Goal: Task Accomplishment & Management: Complete application form

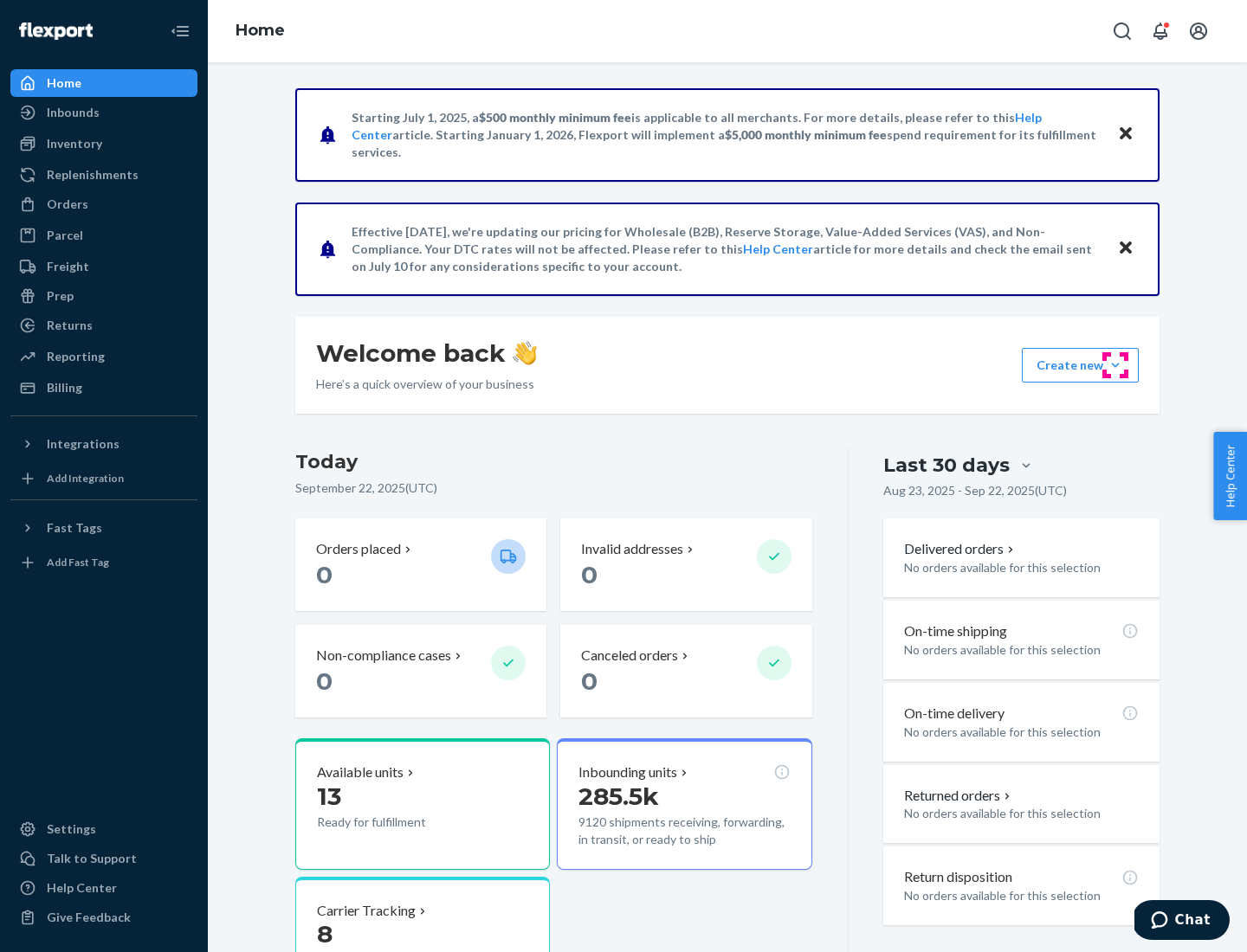
click at [1115, 365] on button "Create new Create new inbound Create new order Create new product" at bounding box center [1080, 365] width 117 height 35
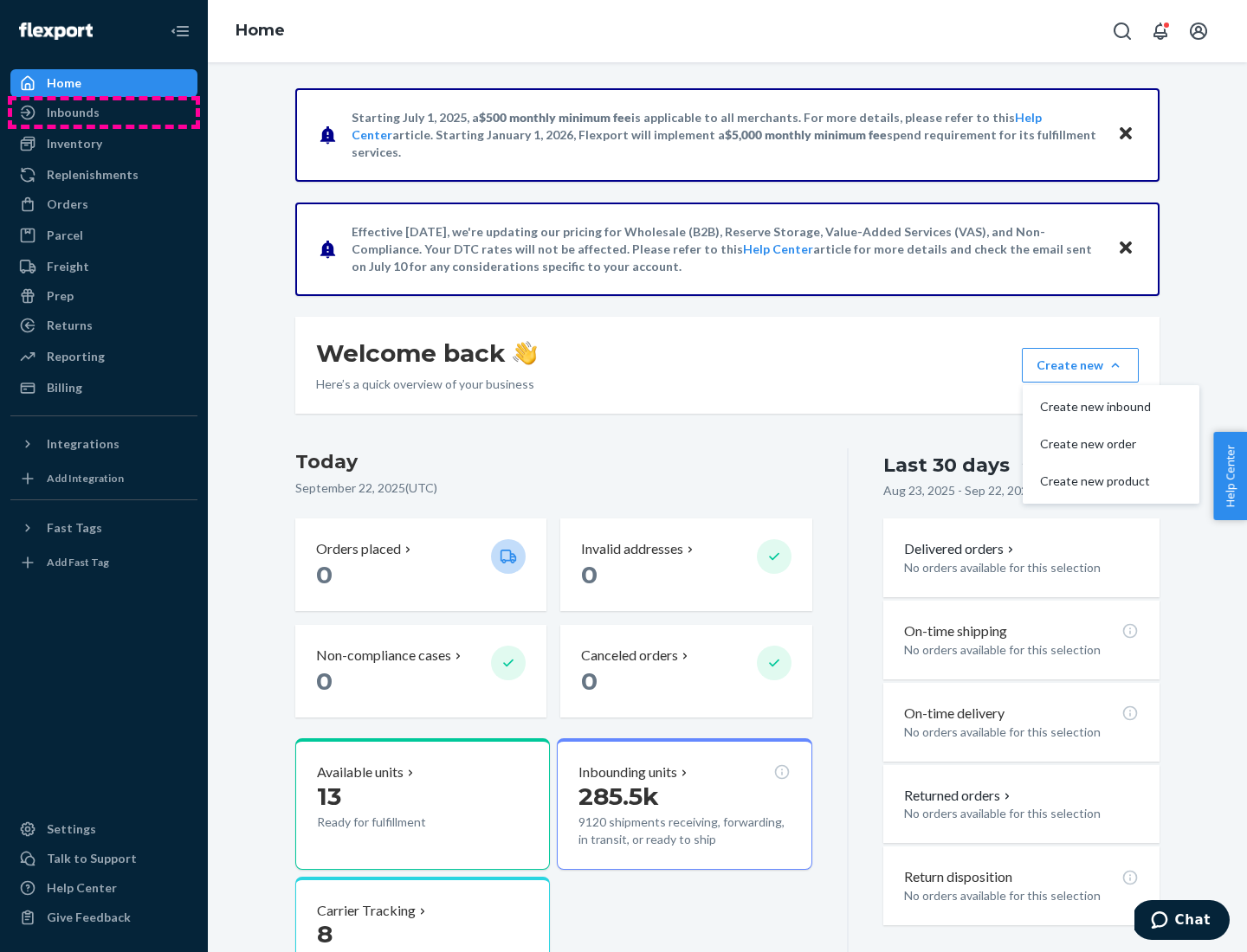
click at [104, 112] on div "Inbounds" at bounding box center [104, 112] width 183 height 24
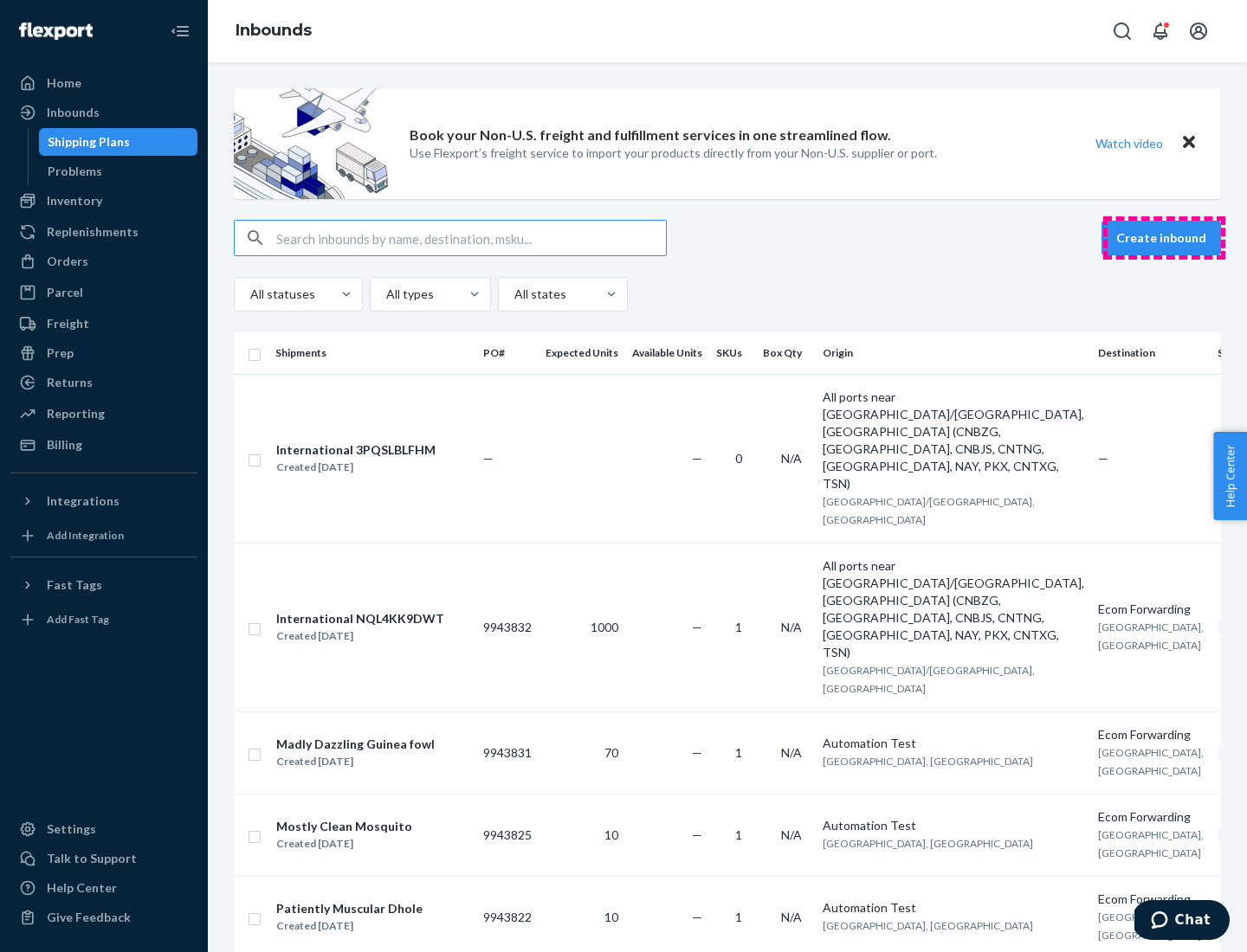
click at [1163, 238] on button "Create inbound" at bounding box center [1161, 238] width 119 height 35
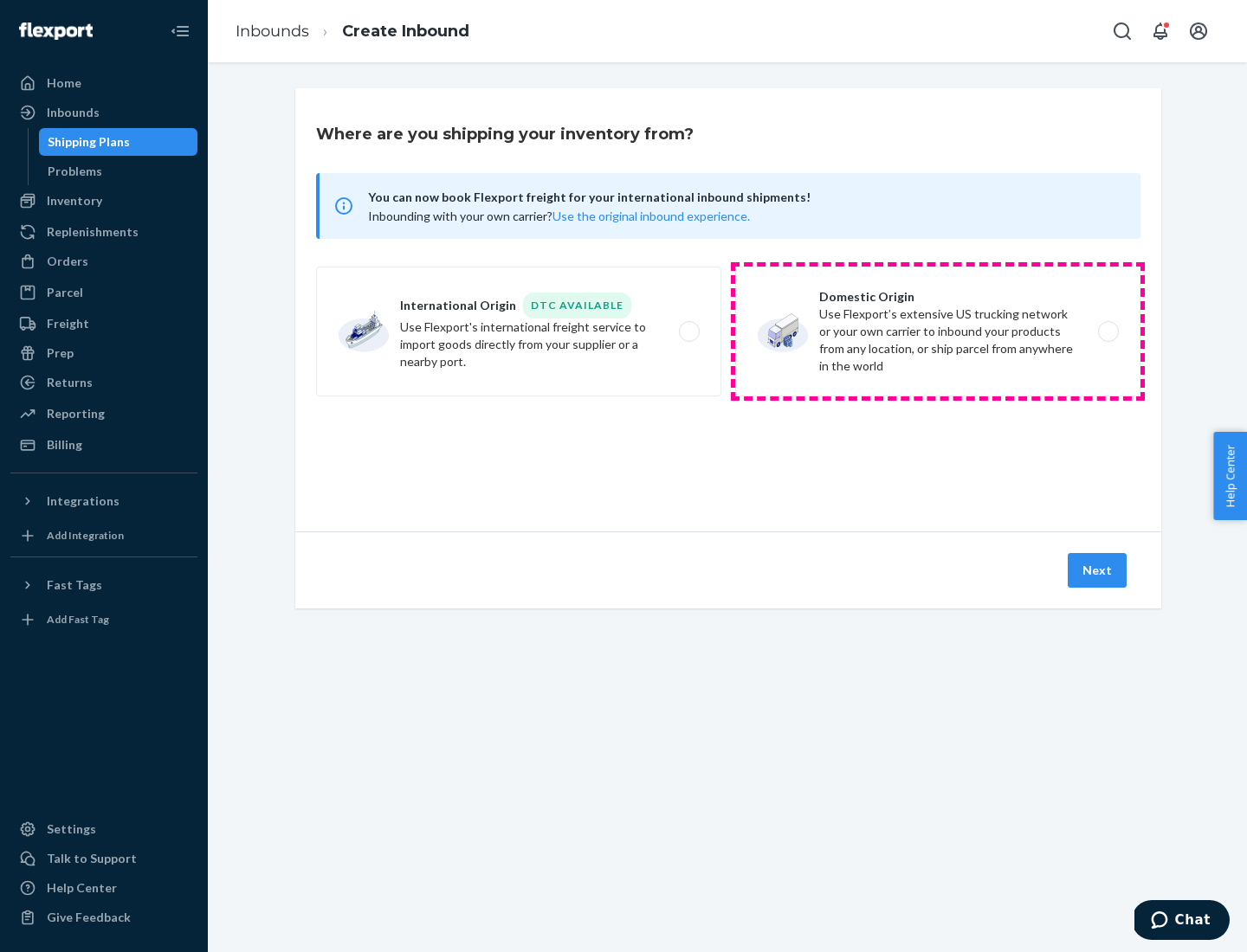
click at [937, 332] on label "Domestic Origin Use Flexport’s extensive US trucking network or your own carrie…" at bounding box center [937, 332] width 405 height 130
click at [1107, 332] on input "Domestic Origin Use Flexport’s extensive US trucking network or your own carrie…" at bounding box center [1113, 332] width 12 height 12
radio input "true"
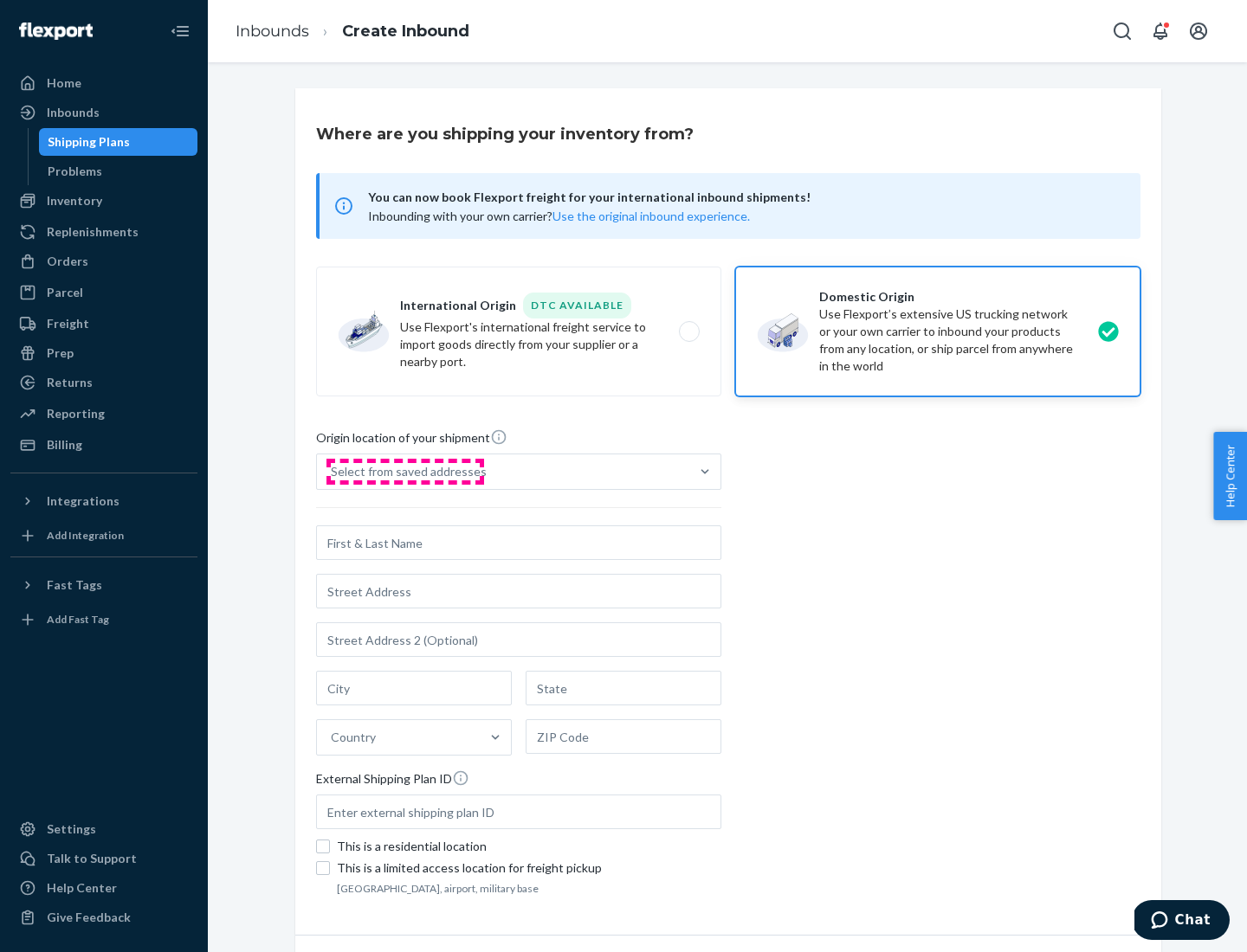
click at [404, 472] on div "Select from saved addresses" at bounding box center [409, 471] width 156 height 17
click at [333, 472] on input "Select from saved addresses" at bounding box center [332, 471] width 2 height 17
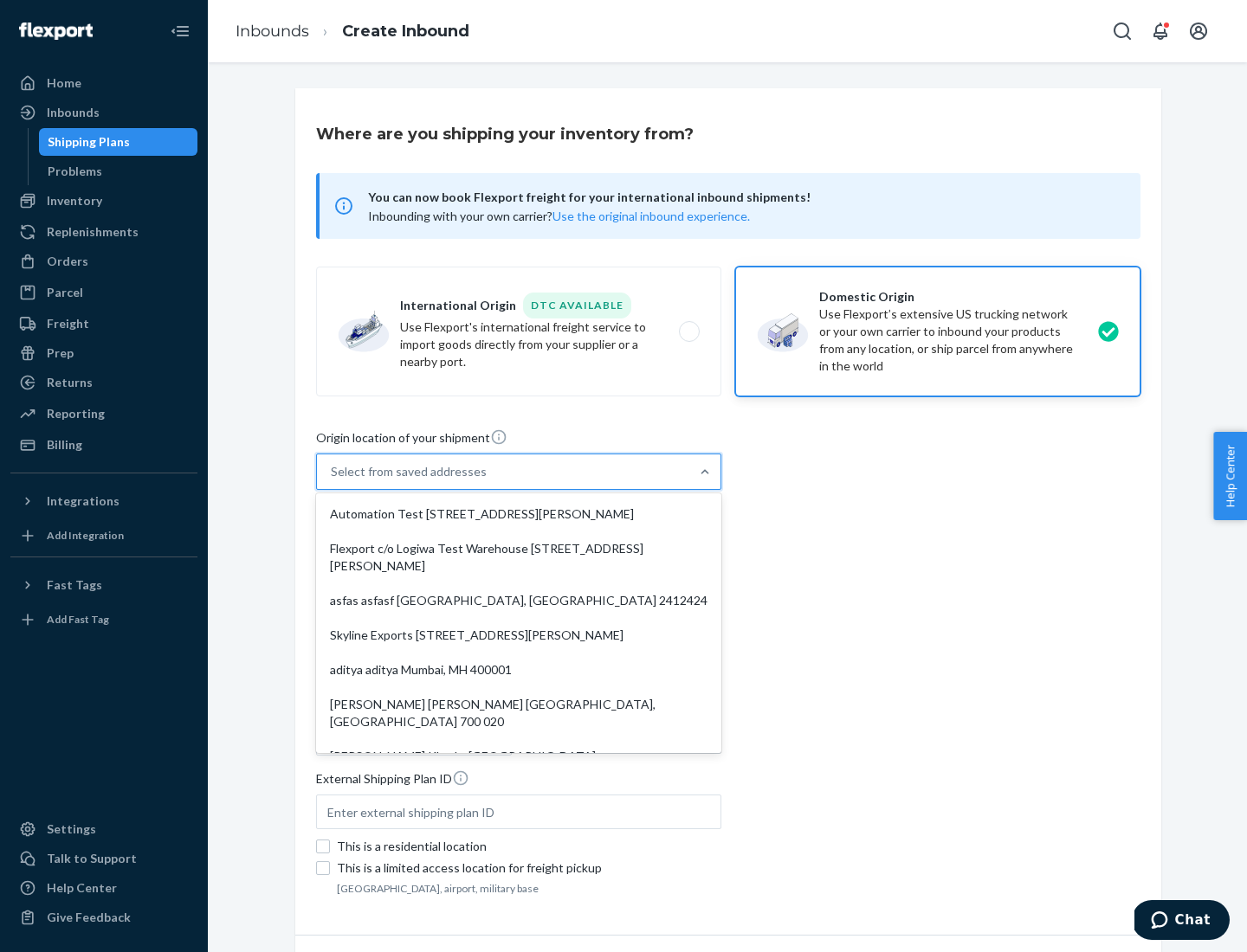
scroll to position [7, 0]
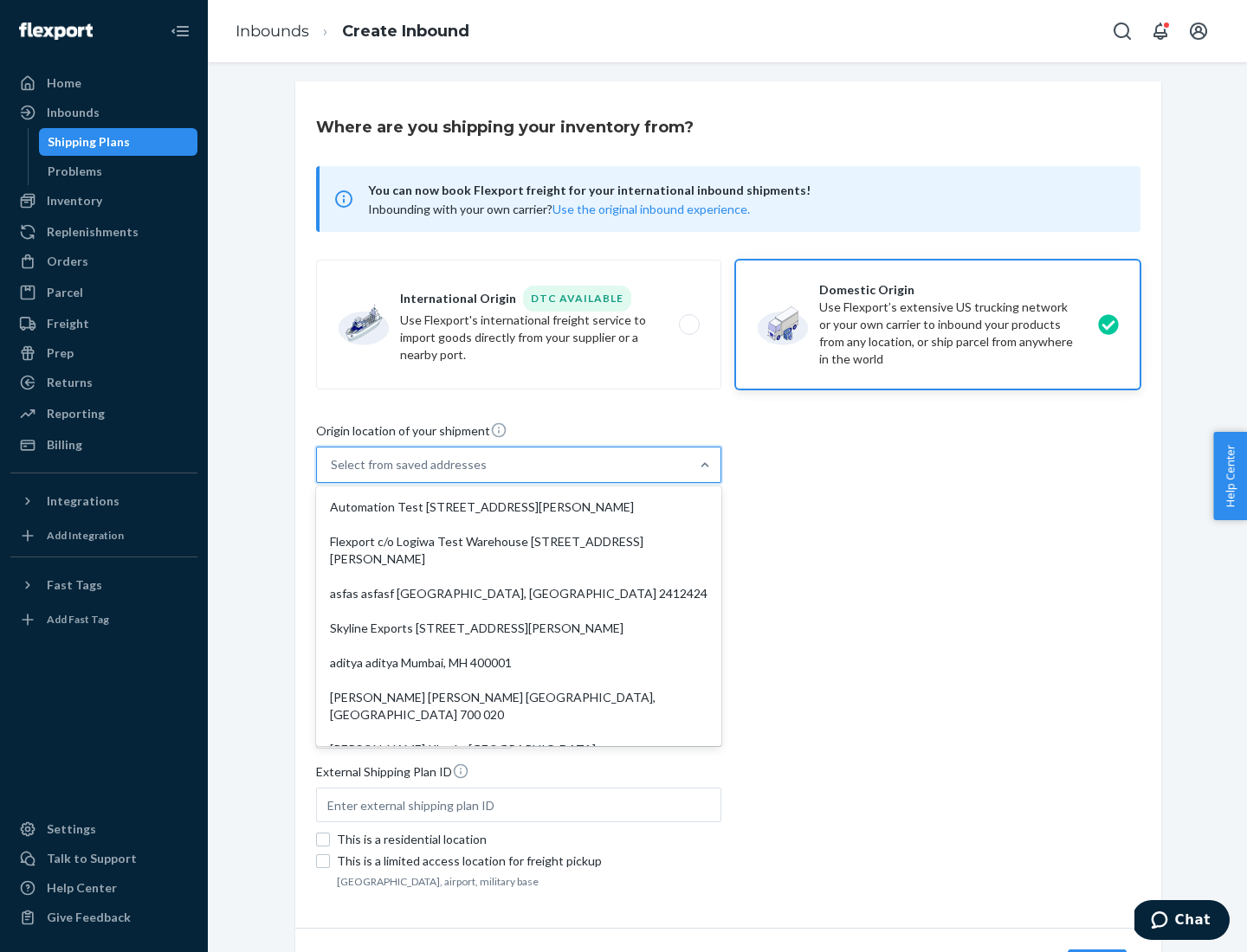
click at [519, 507] on div "Automation Test [STREET_ADDRESS][PERSON_NAME]" at bounding box center [518, 507] width 398 height 35
click at [333, 473] on input "option Automation Test [STREET_ADDRESS][PERSON_NAME]. 9 results available. Use …" at bounding box center [332, 464] width 2 height 17
type input "Automation Test"
type input "[STREET_ADDRESS][PERSON_NAME]"
type input "9th Floor"
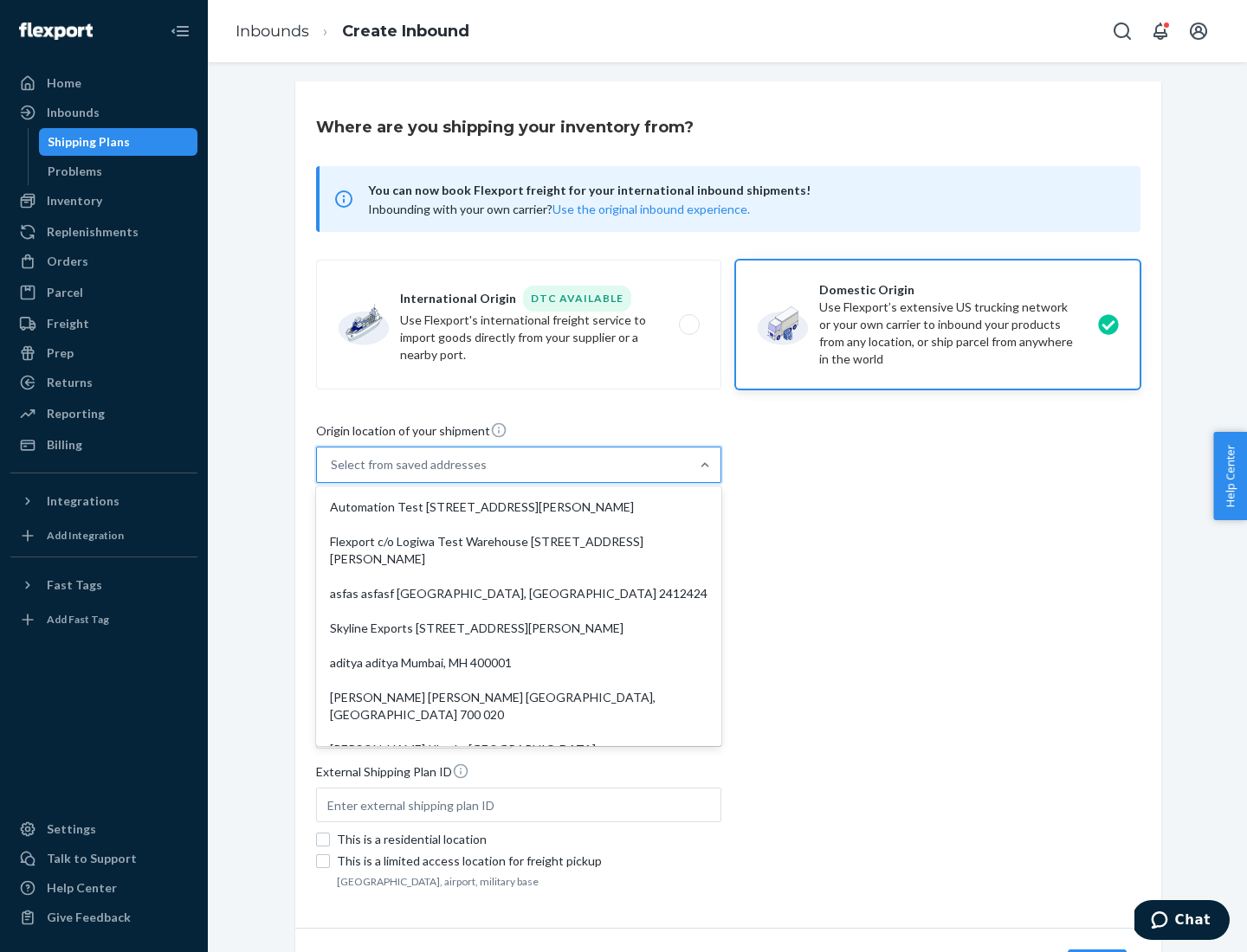
type input "[GEOGRAPHIC_DATA]"
type input "CA"
type input "94104"
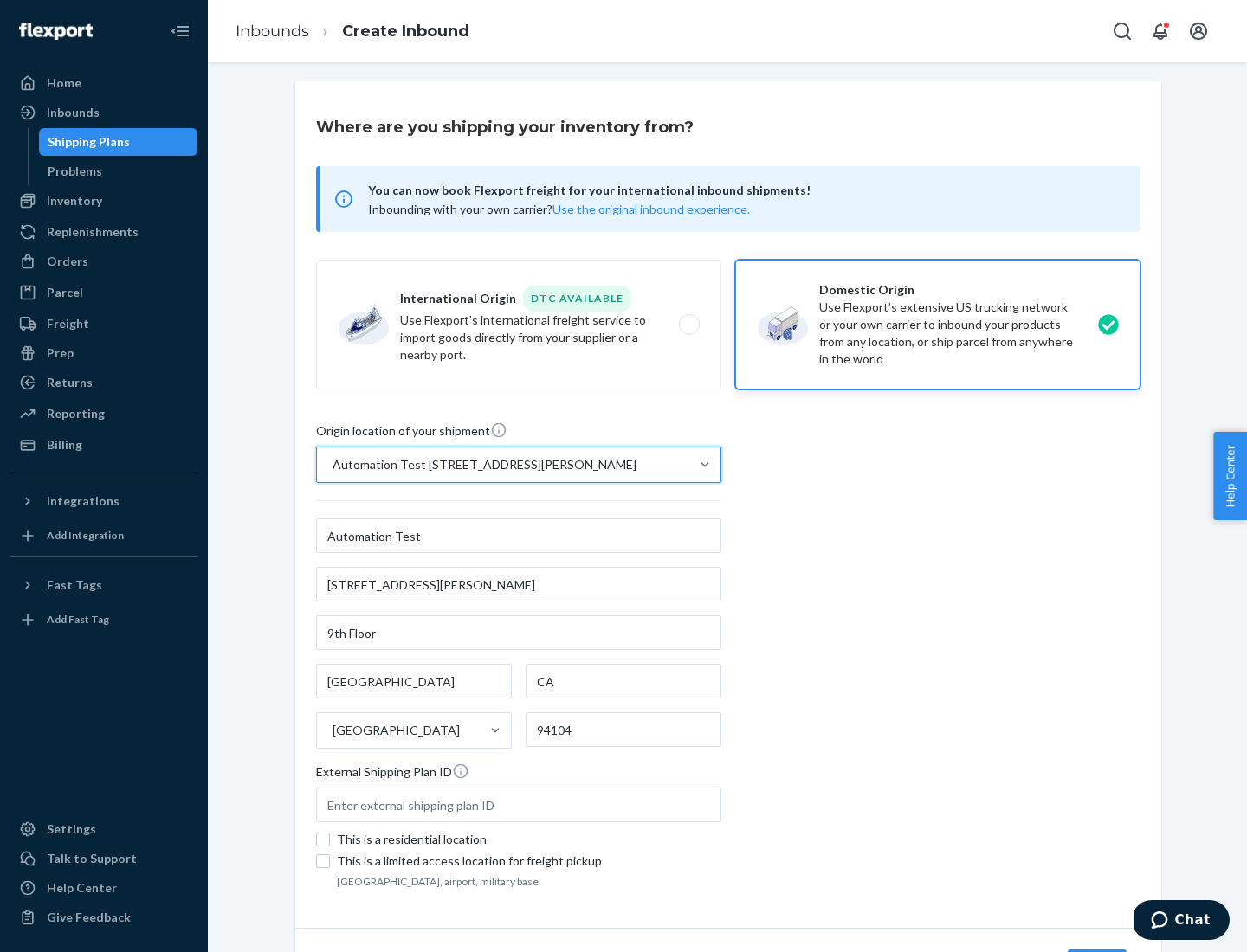
scroll to position [101, 0]
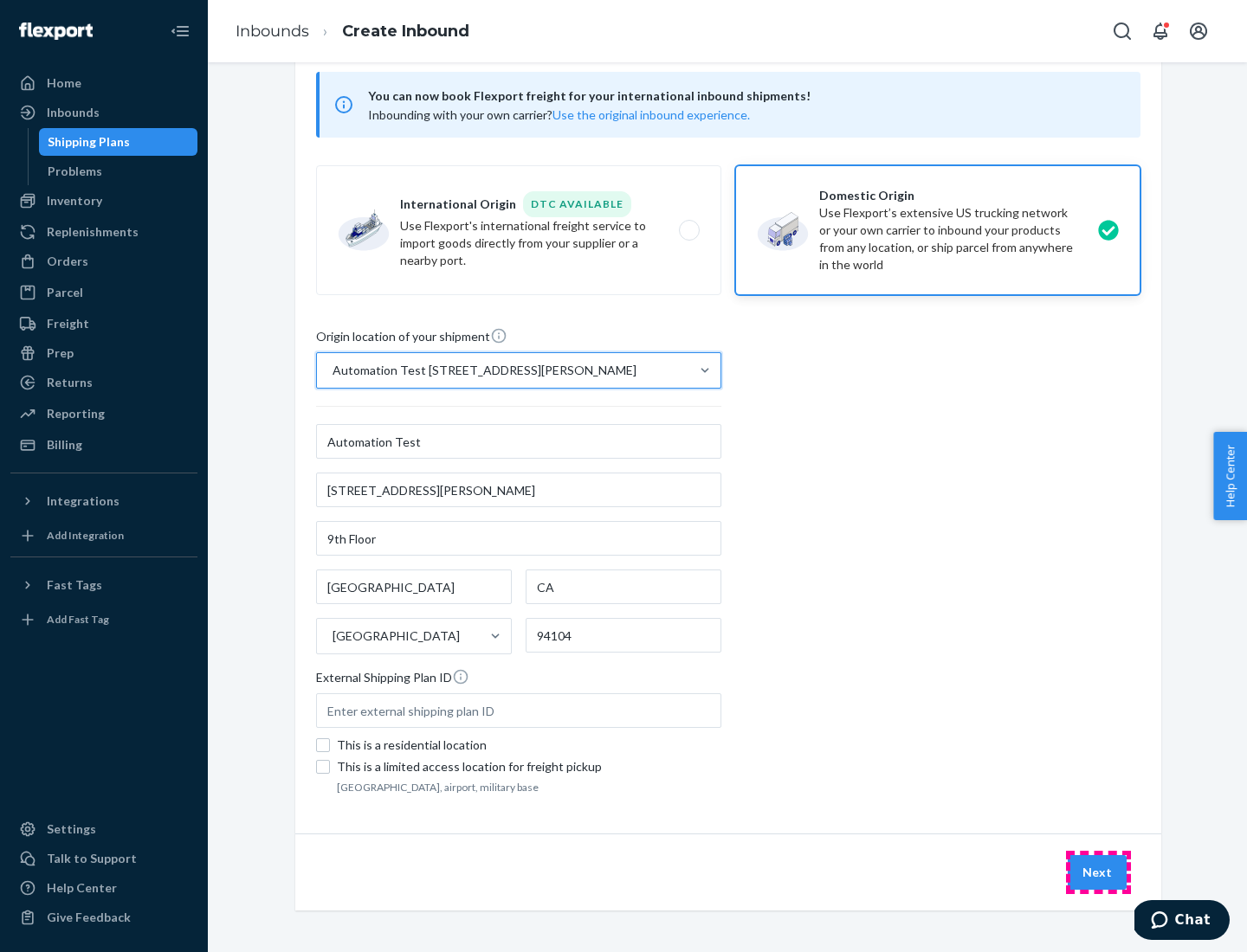
click at [1097, 873] on button "Next" at bounding box center [1097, 872] width 59 height 35
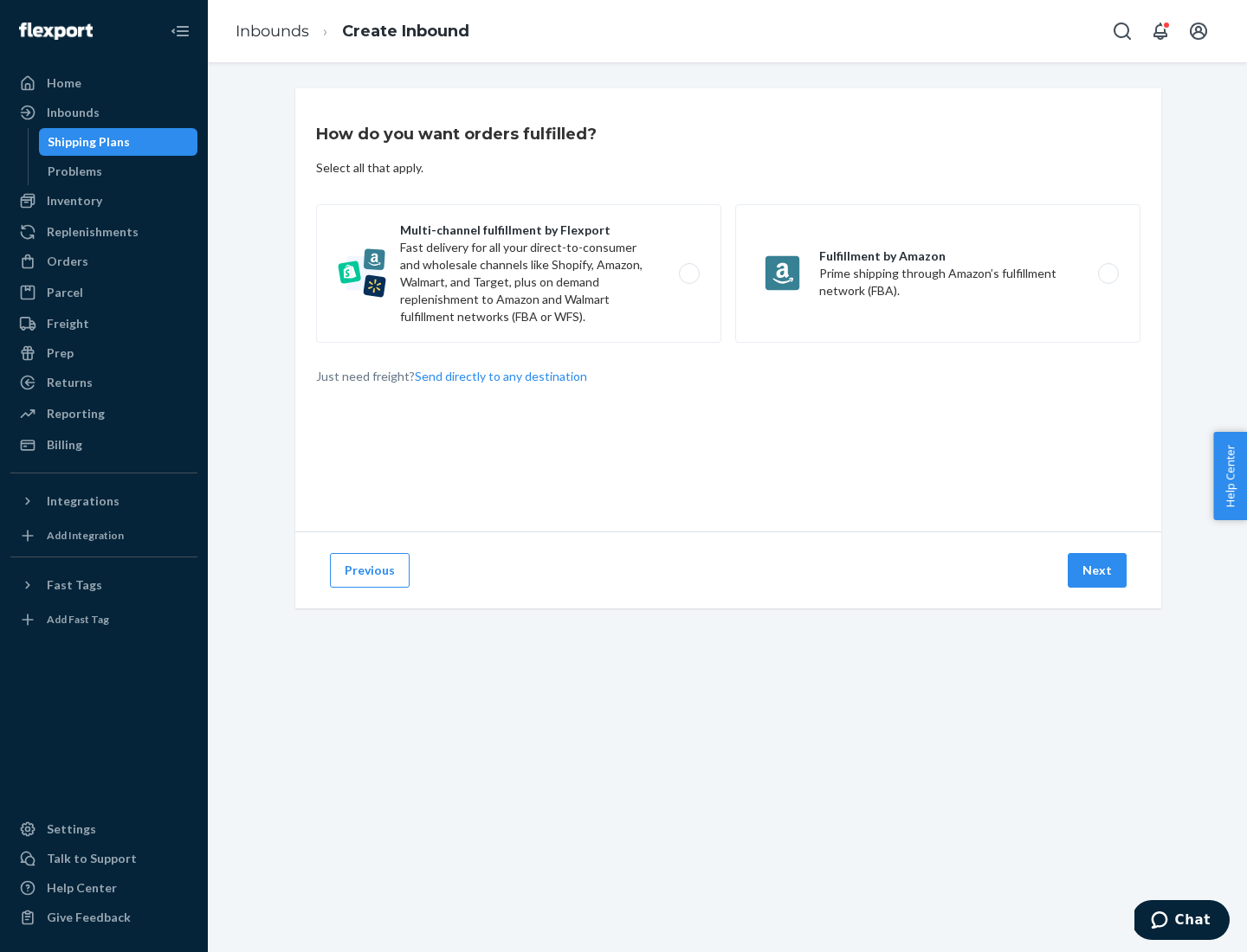
click at [519, 273] on label "Multi-channel fulfillment by Flexport Fast delivery for all your direct-to-cons…" at bounding box center [518, 274] width 405 height 139
click at [688, 273] on input "Multi-channel fulfillment by Flexport Fast delivery for all your direct-to-cons…" at bounding box center [693, 274] width 12 height 12
radio input "true"
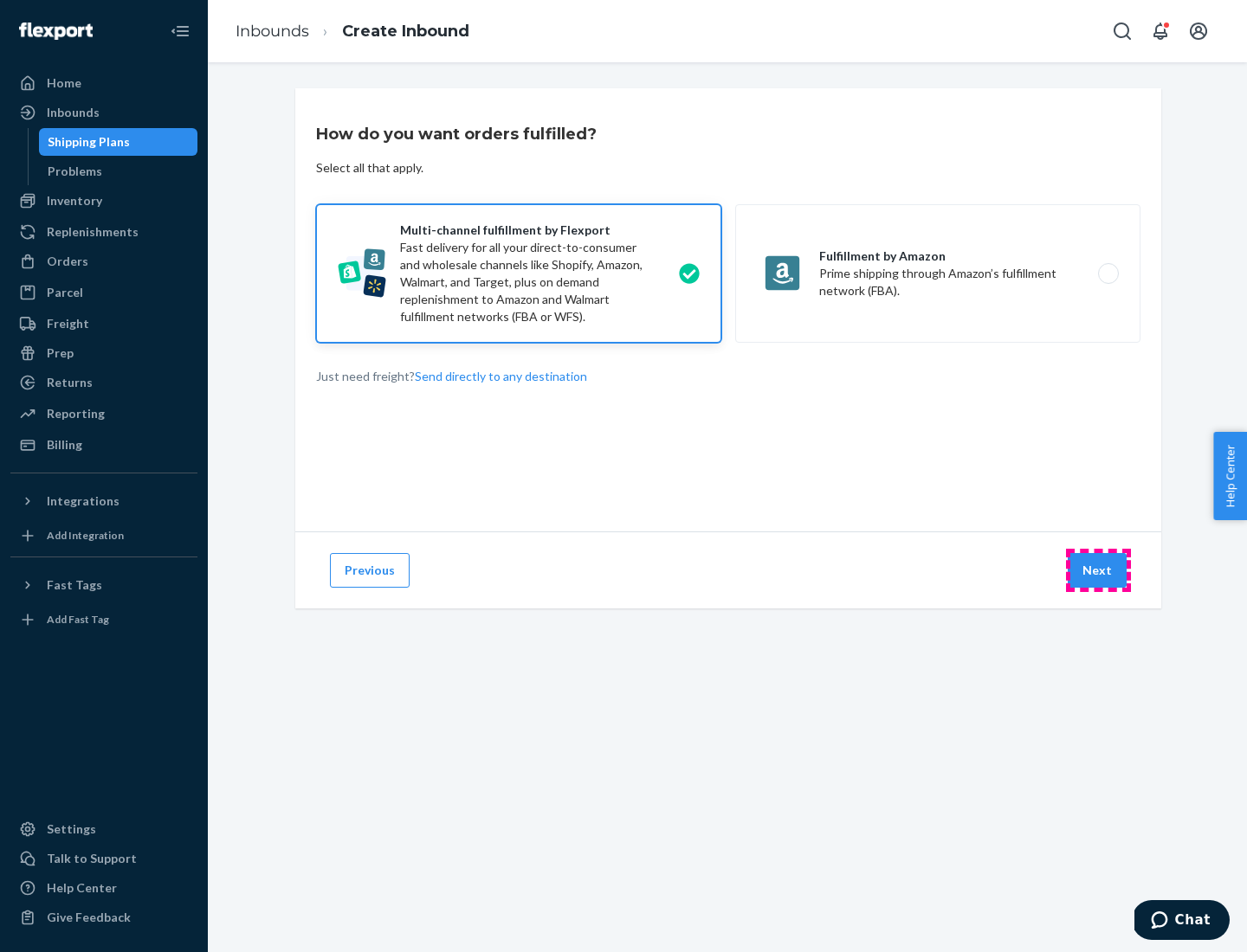
click at [1097, 570] on button "Next" at bounding box center [1097, 570] width 59 height 35
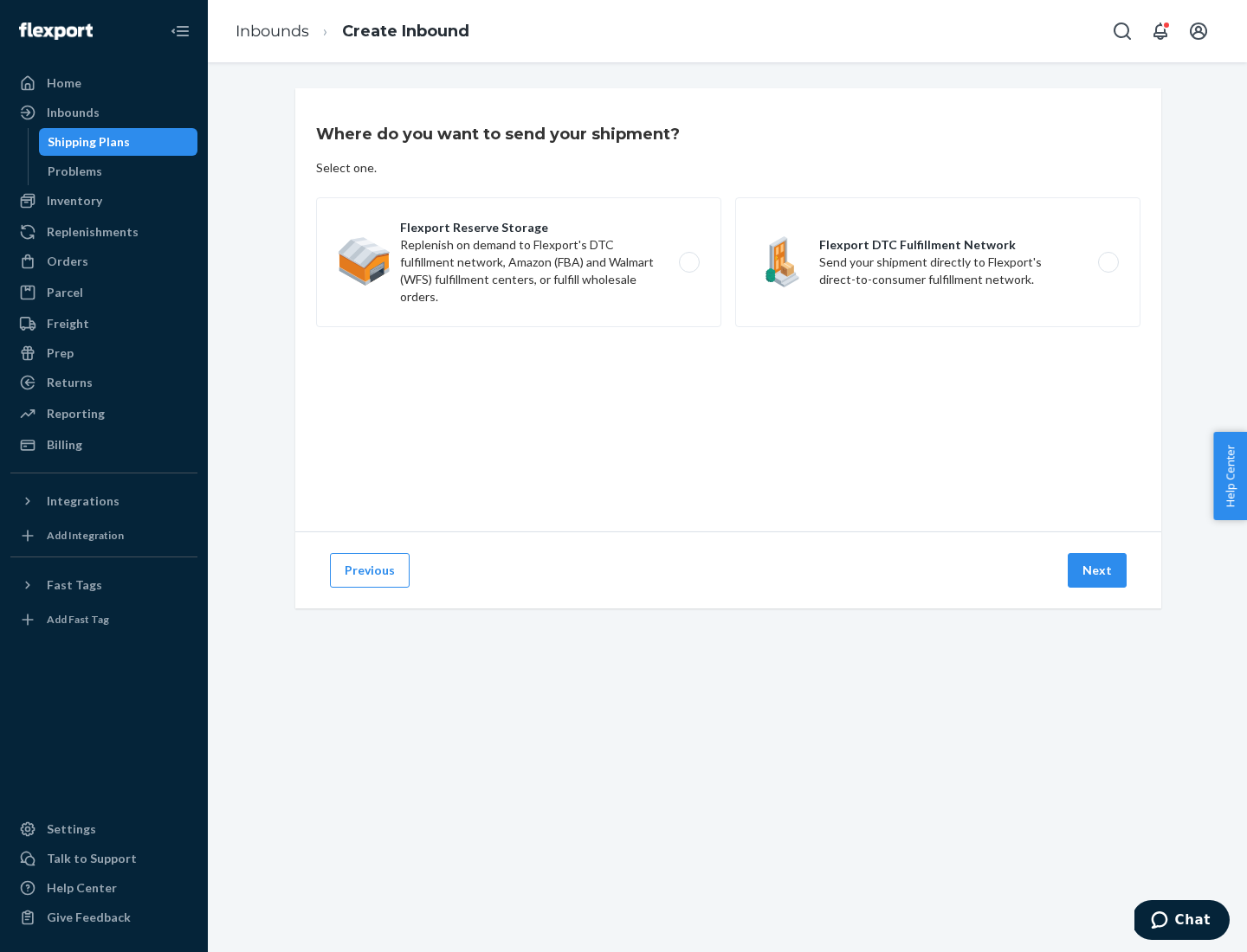
click at [937, 262] on label "Flexport DTC Fulfillment Network Send your shipment directly to Flexport's dire…" at bounding box center [937, 262] width 405 height 130
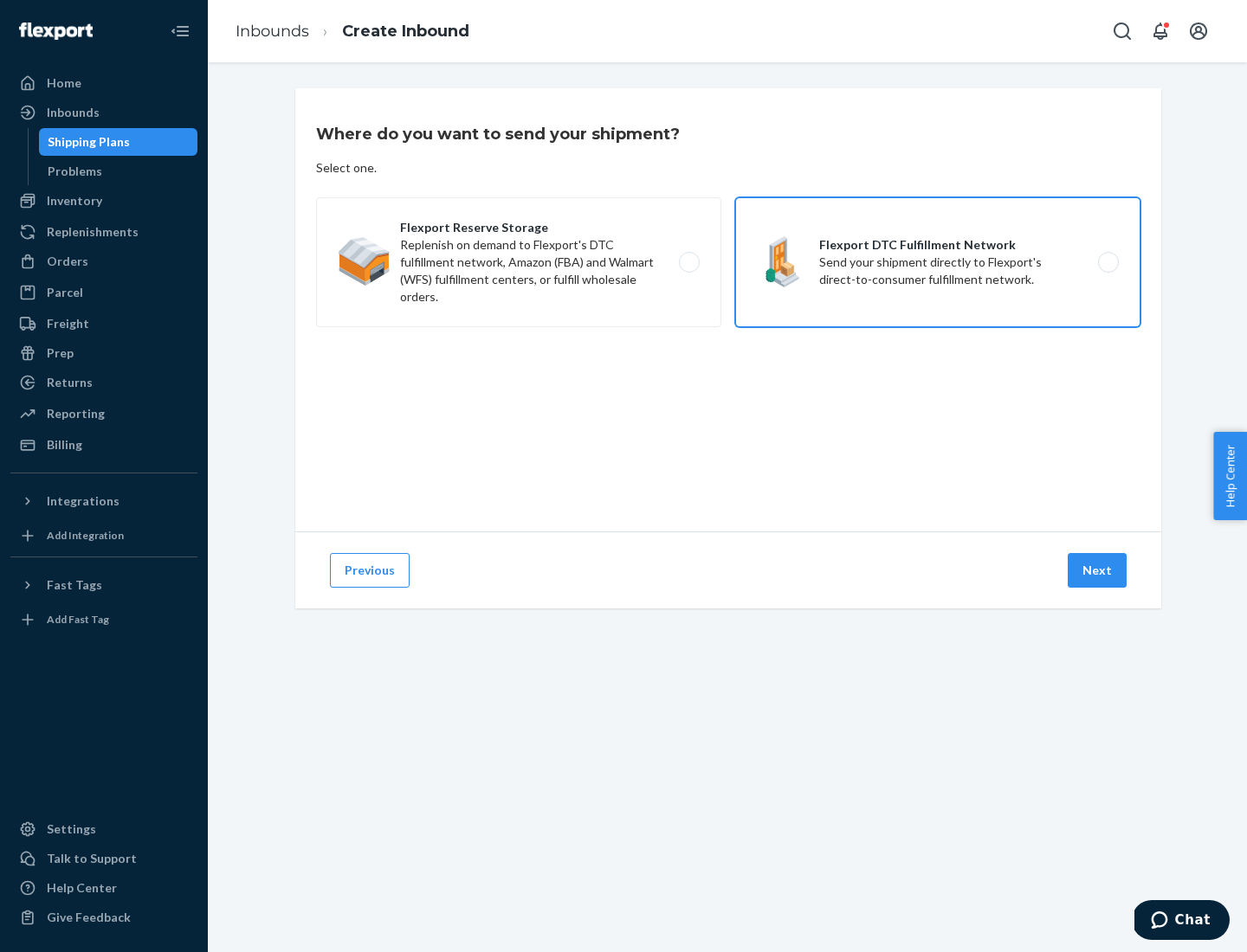
click at [1107, 262] on input "Flexport DTC Fulfillment Network Send your shipment directly to Flexport's dire…" at bounding box center [1113, 262] width 12 height 12
radio input "true"
click at [1097, 570] on button "Next" at bounding box center [1097, 570] width 59 height 35
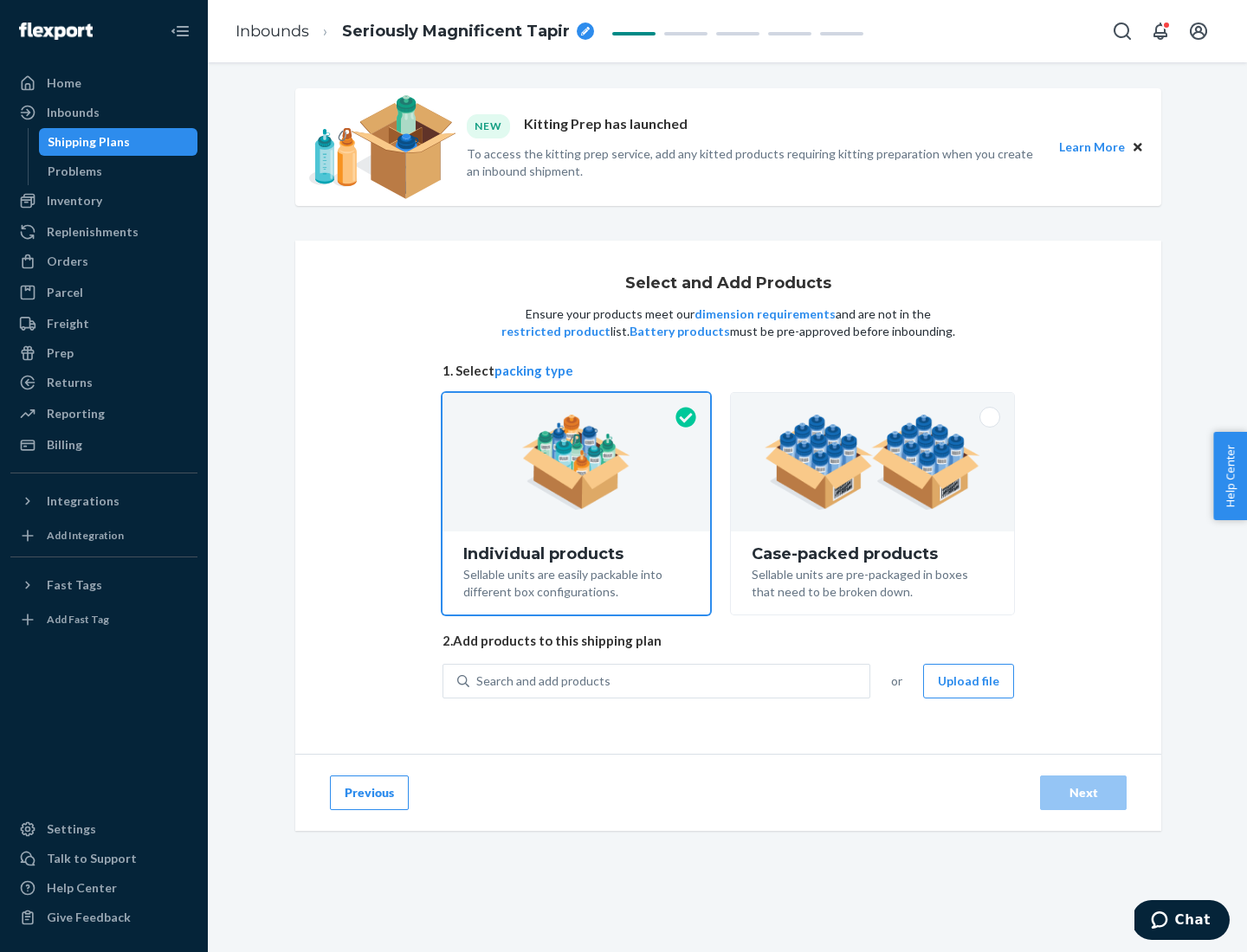
click at [873, 462] on img at bounding box center [872, 462] width 215 height 95
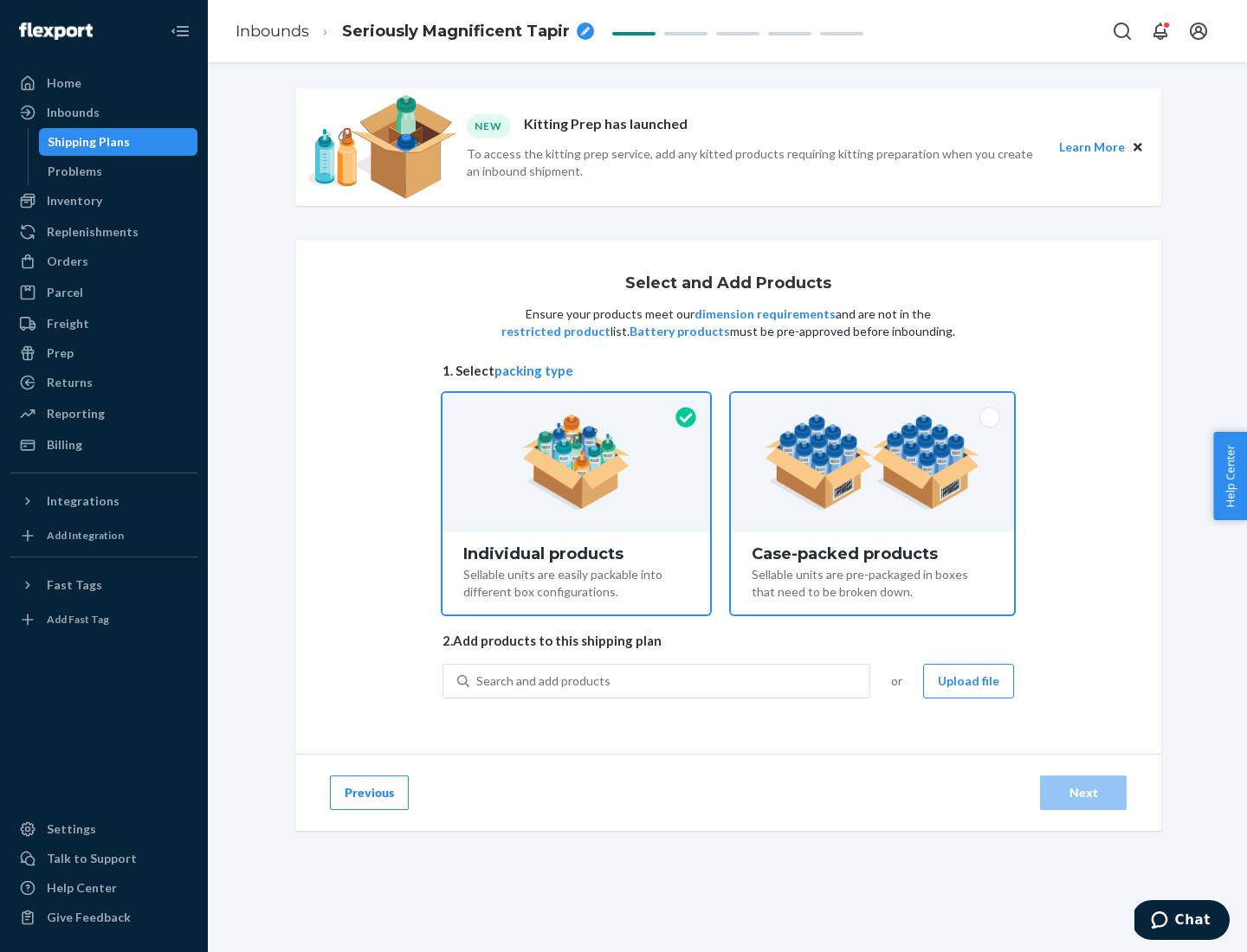
click at [873, 404] on input "Case-packed products Sellable units are pre-packaged in boxes that need to be b…" at bounding box center [872, 399] width 12 height 12
radio input "true"
radio input "false"
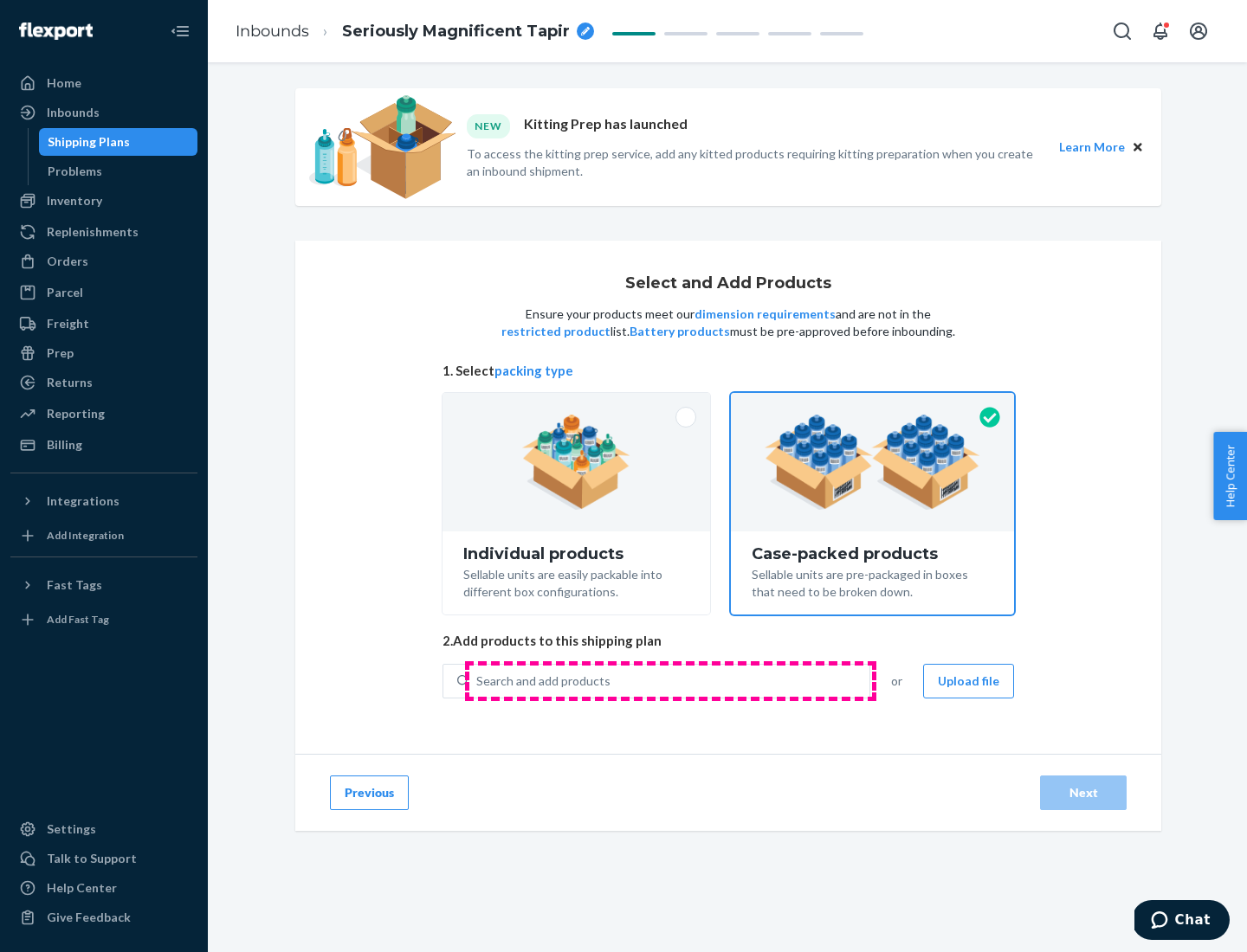
click at [670, 681] on div "Search and add products" at bounding box center [668, 681] width 400 height 31
click at [478, 681] on input "Search and add products" at bounding box center [477, 681] width 2 height 17
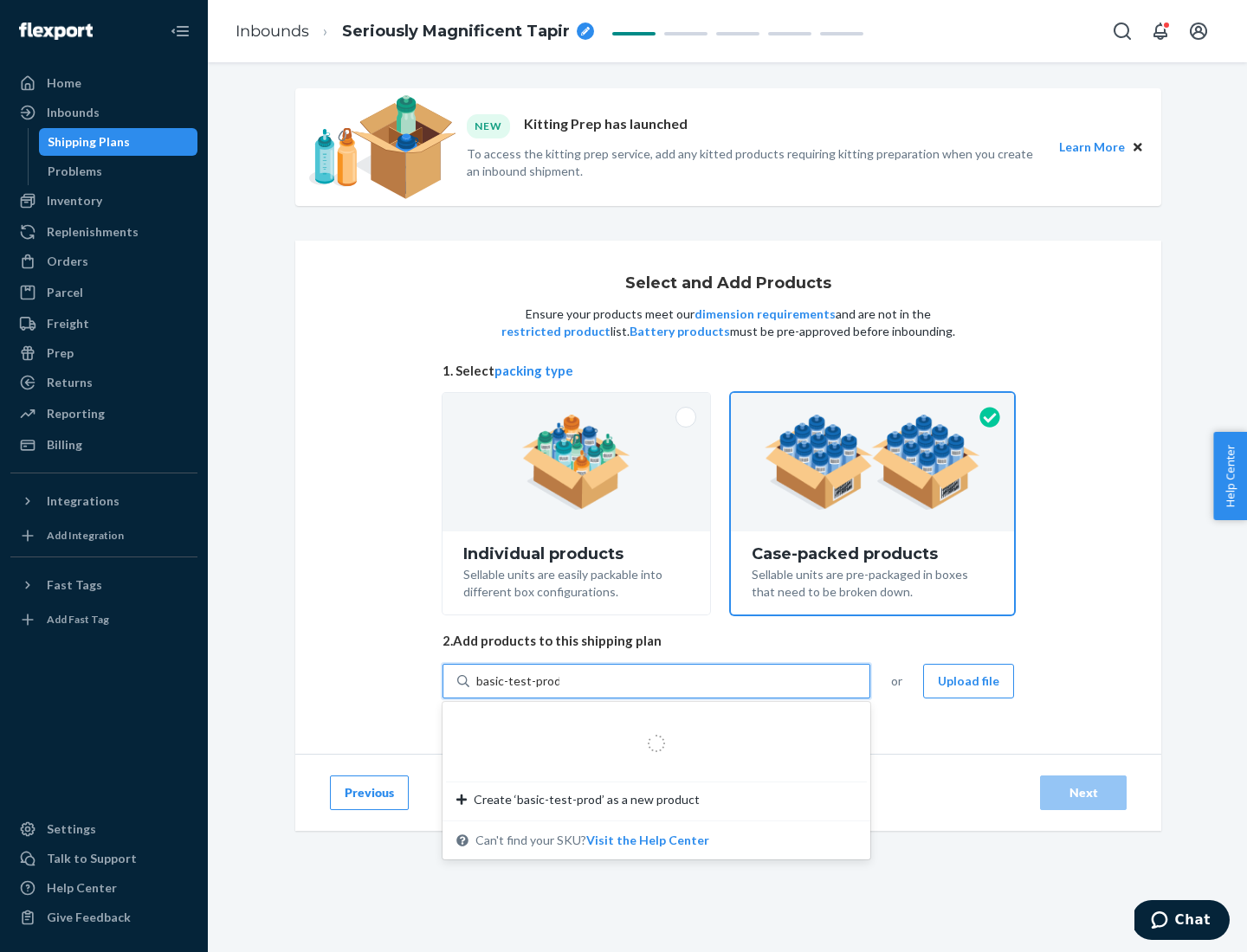
type input "basic-test-product-1"
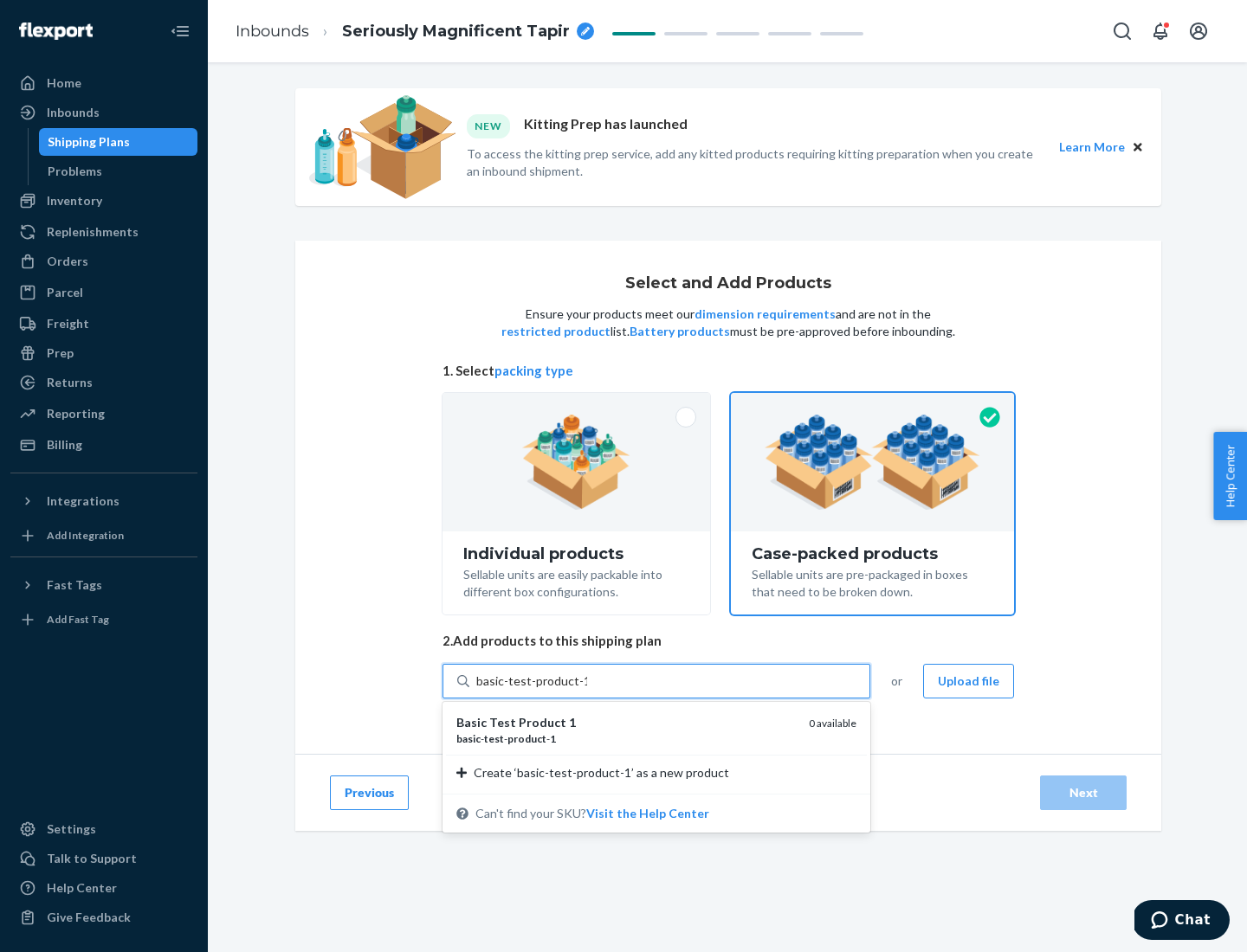
click at [626, 738] on div "basic - test - product - 1" at bounding box center [626, 738] width 338 height 15
click at [587, 690] on input "basic-test-product-1" at bounding box center [531, 681] width 111 height 17
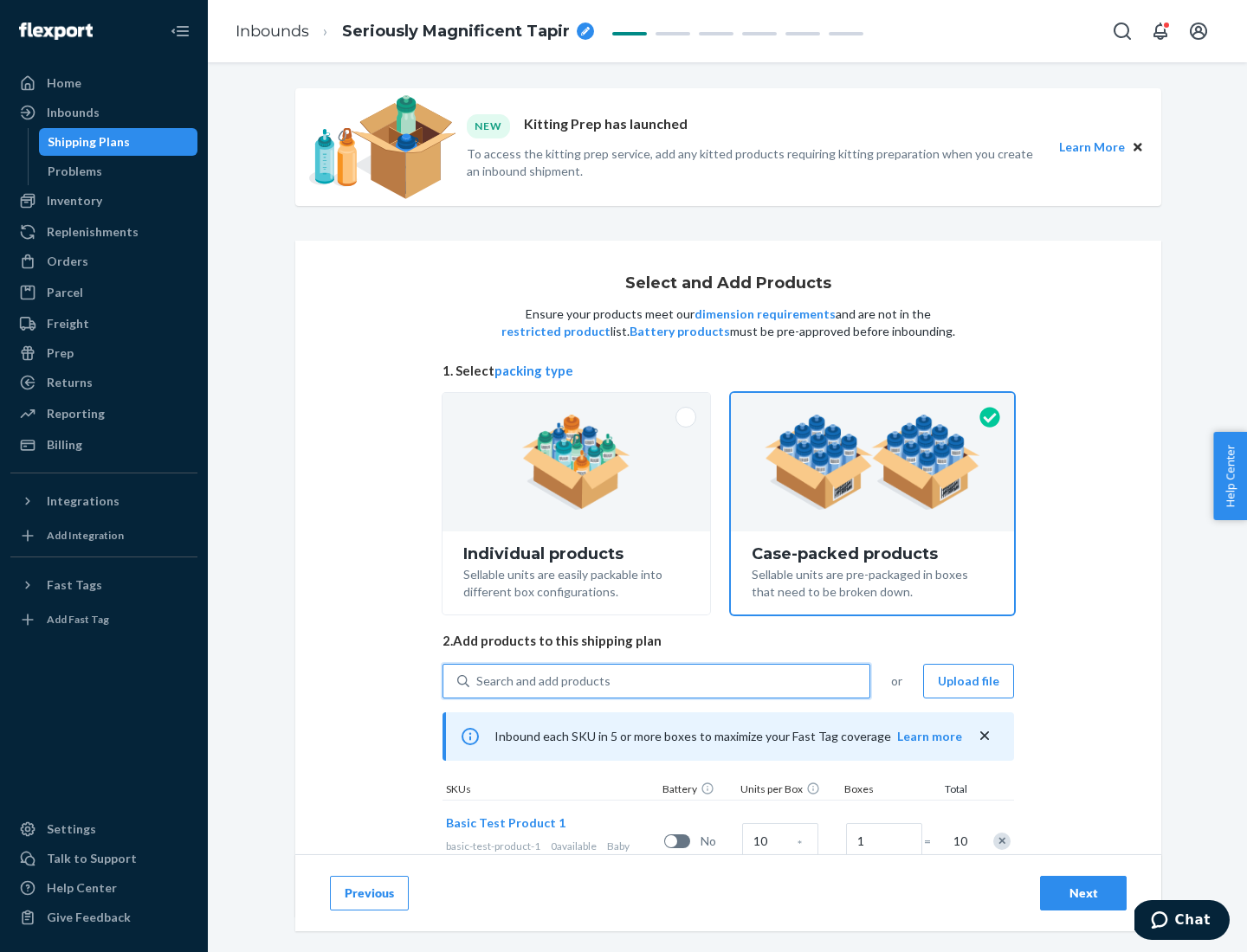
scroll to position [62, 0]
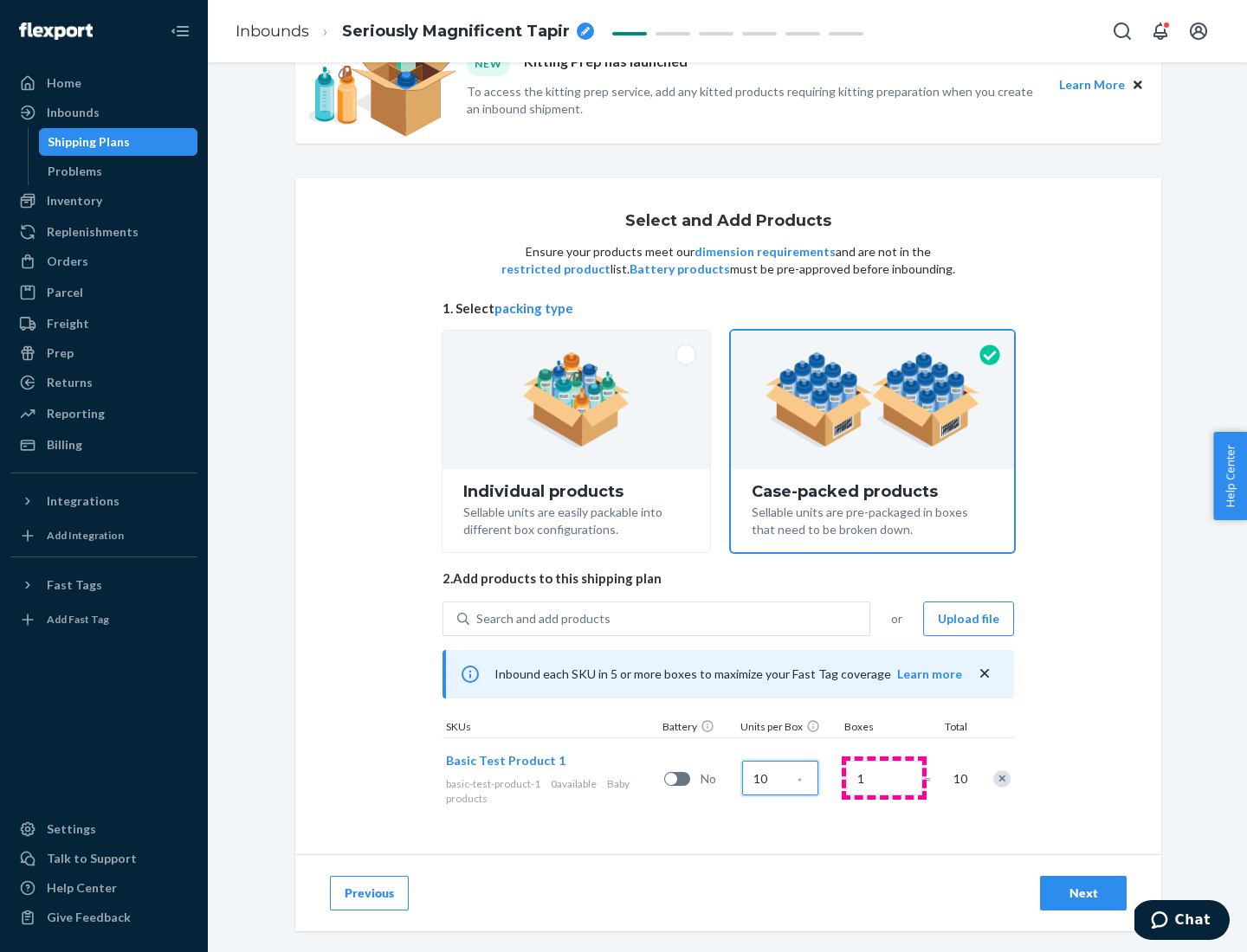
type input "10"
type input "7"
click at [1083, 893] on div "Next" at bounding box center [1083, 892] width 57 height 17
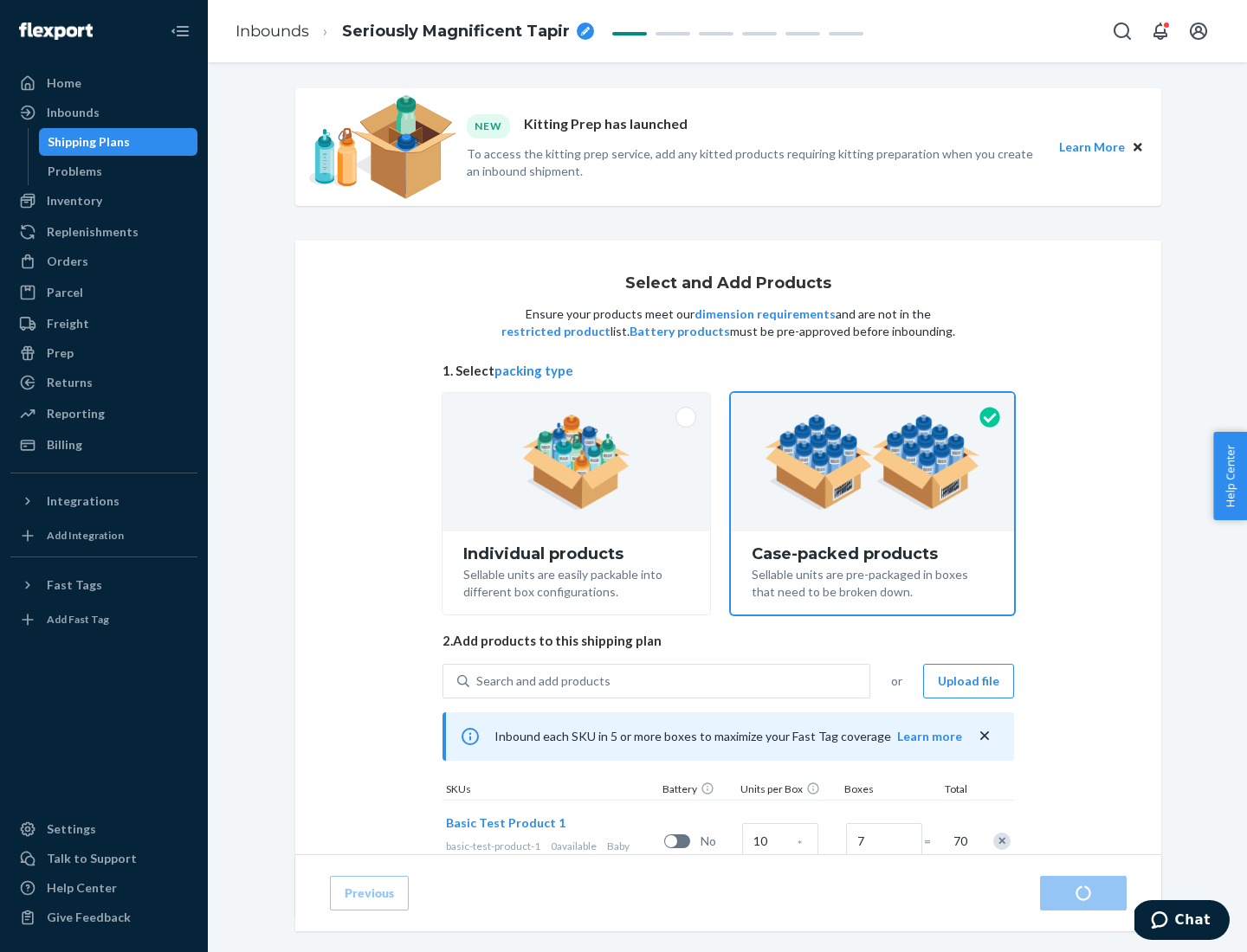
radio input "true"
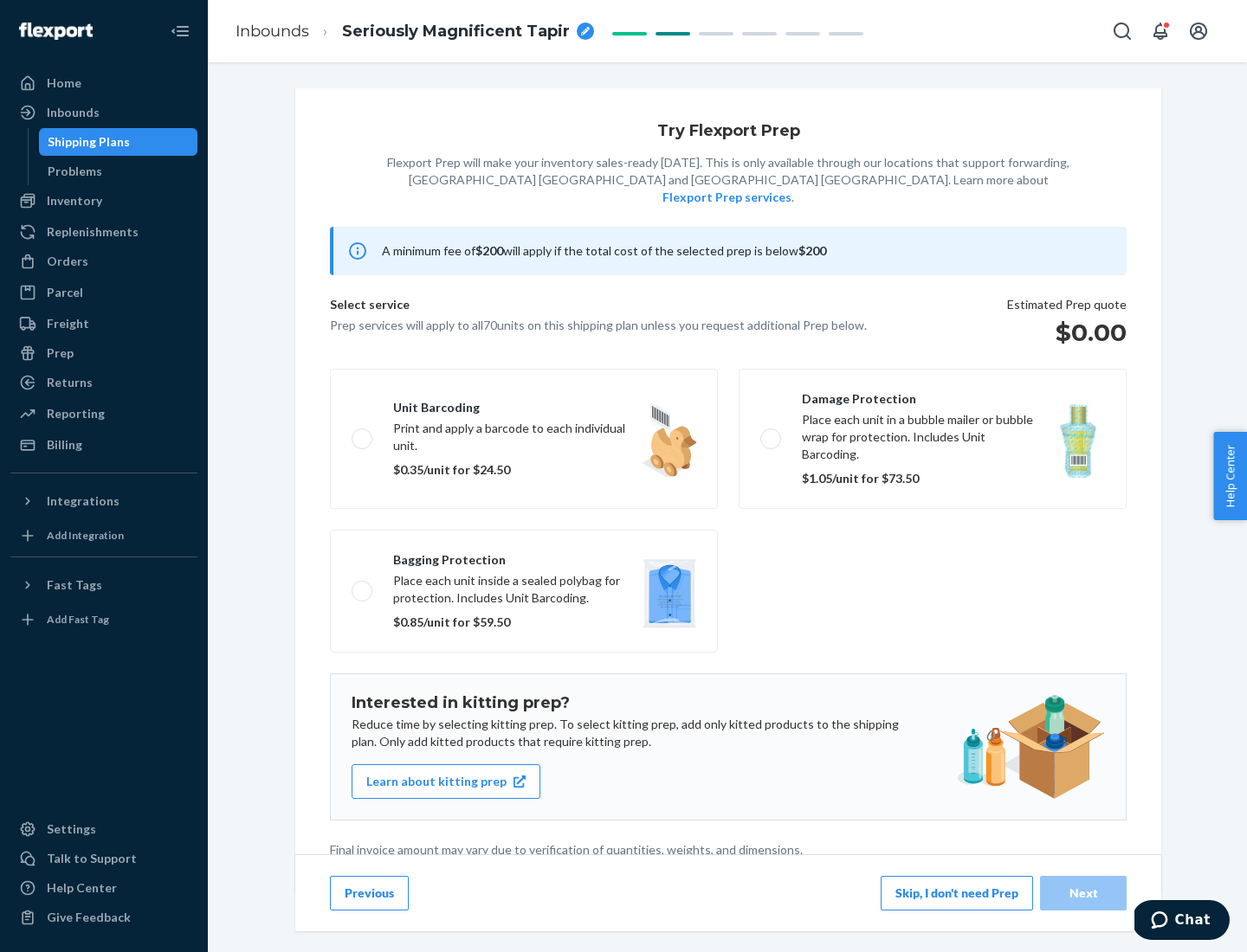
scroll to position [4, 0]
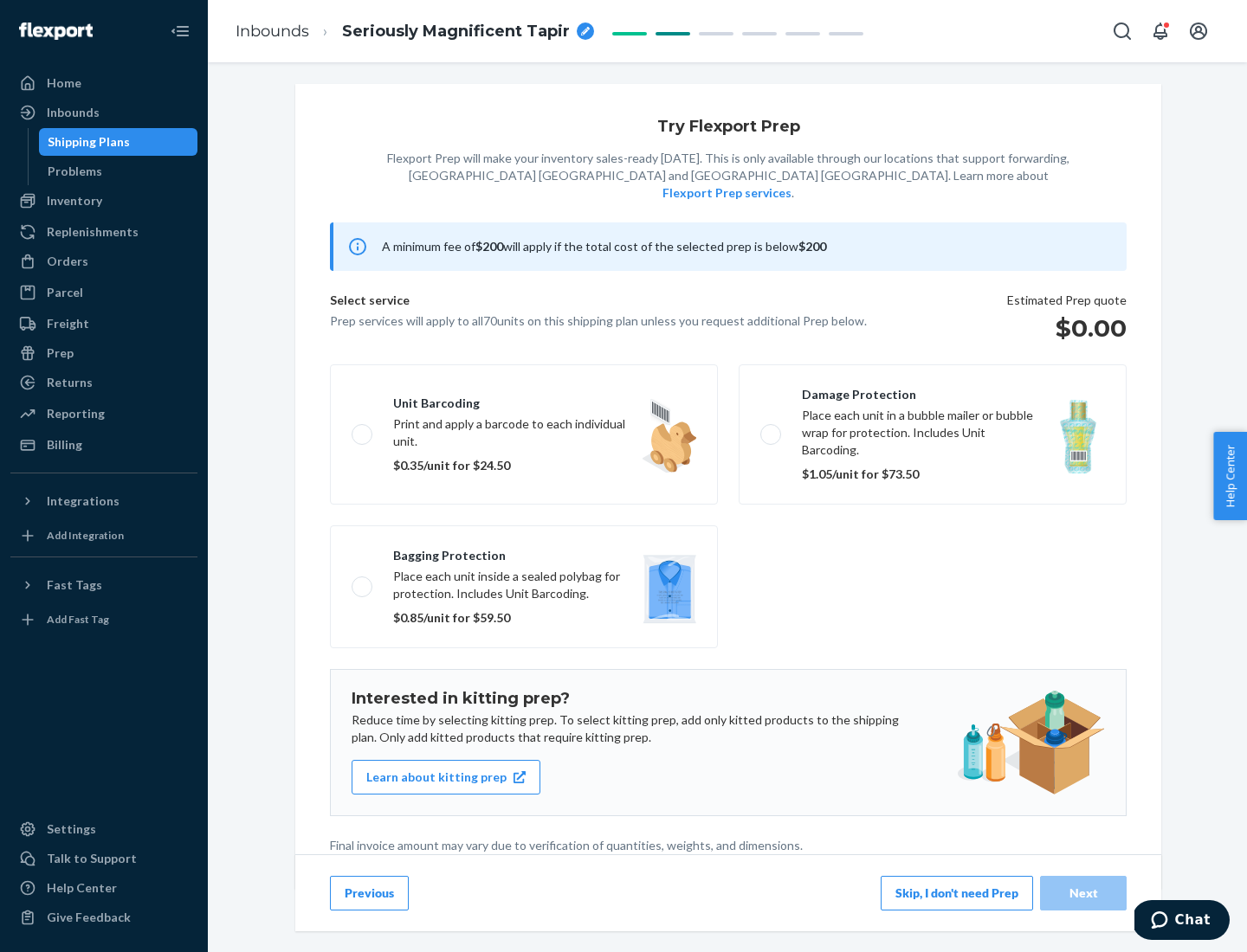
click at [524, 552] on label "Bagging protection Place each unit inside a sealed polybag for protection. Incl…" at bounding box center [524, 586] width 388 height 123
click at [363, 581] on input "Bagging protection Place each unit inside a sealed polybag for protection. Incl…" at bounding box center [357, 586] width 12 height 12
checkbox input "true"
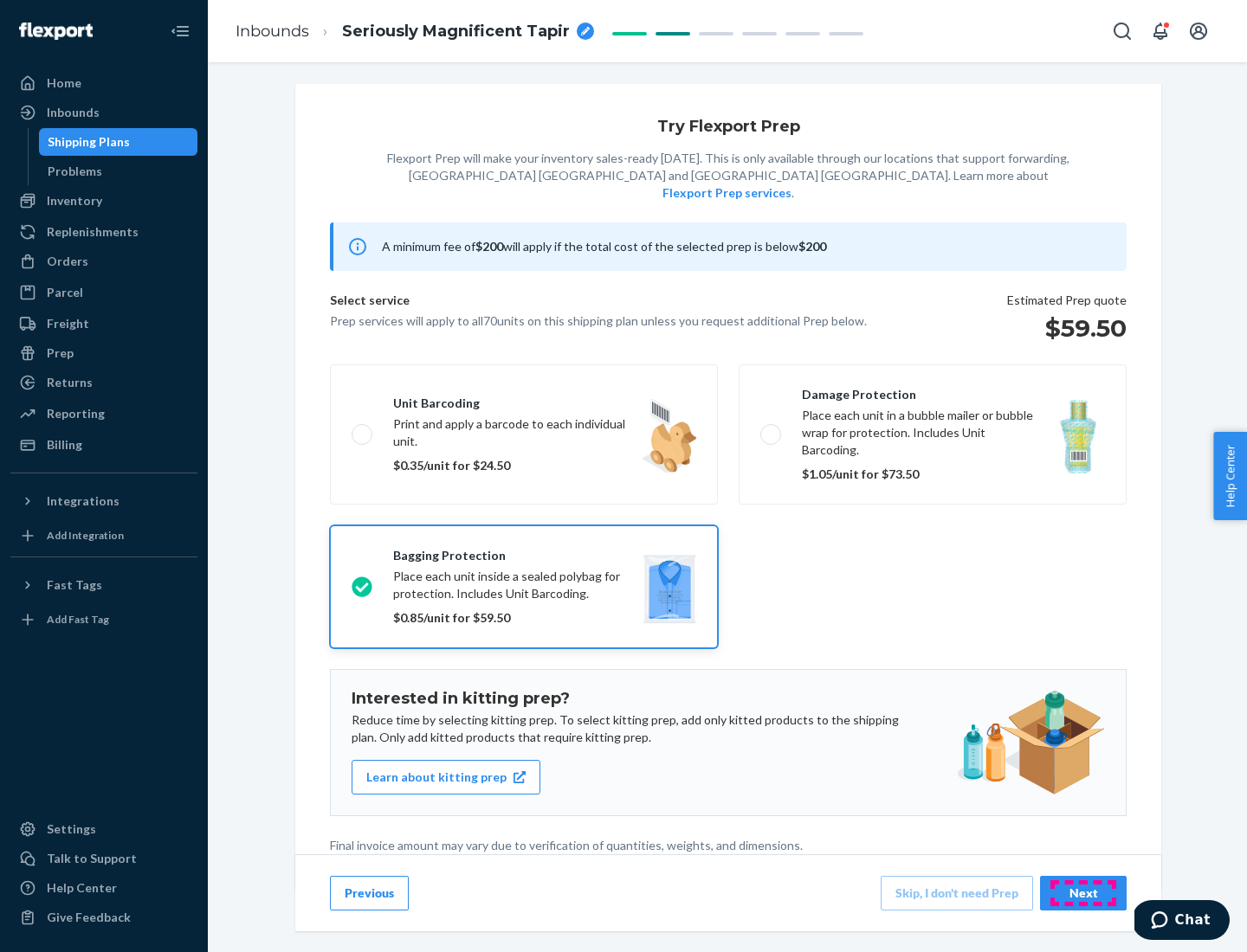
click at [1083, 892] on div "Next" at bounding box center [1083, 892] width 57 height 17
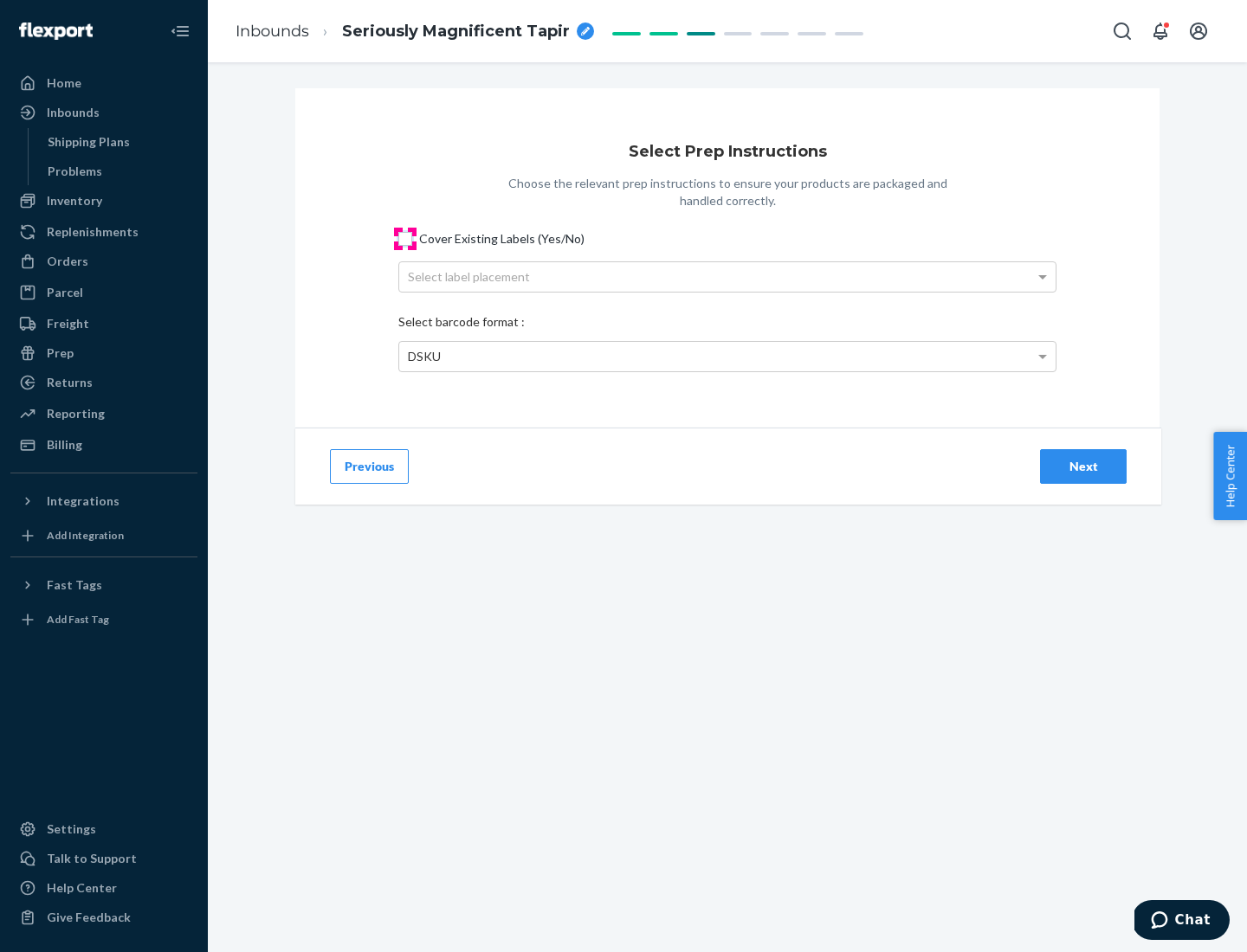
click at [405, 238] on input "Cover Existing Labels (Yes/No)" at bounding box center [405, 239] width 14 height 14
checkbox input "true"
click at [727, 276] on div "Select label placement" at bounding box center [726, 277] width 656 height 29
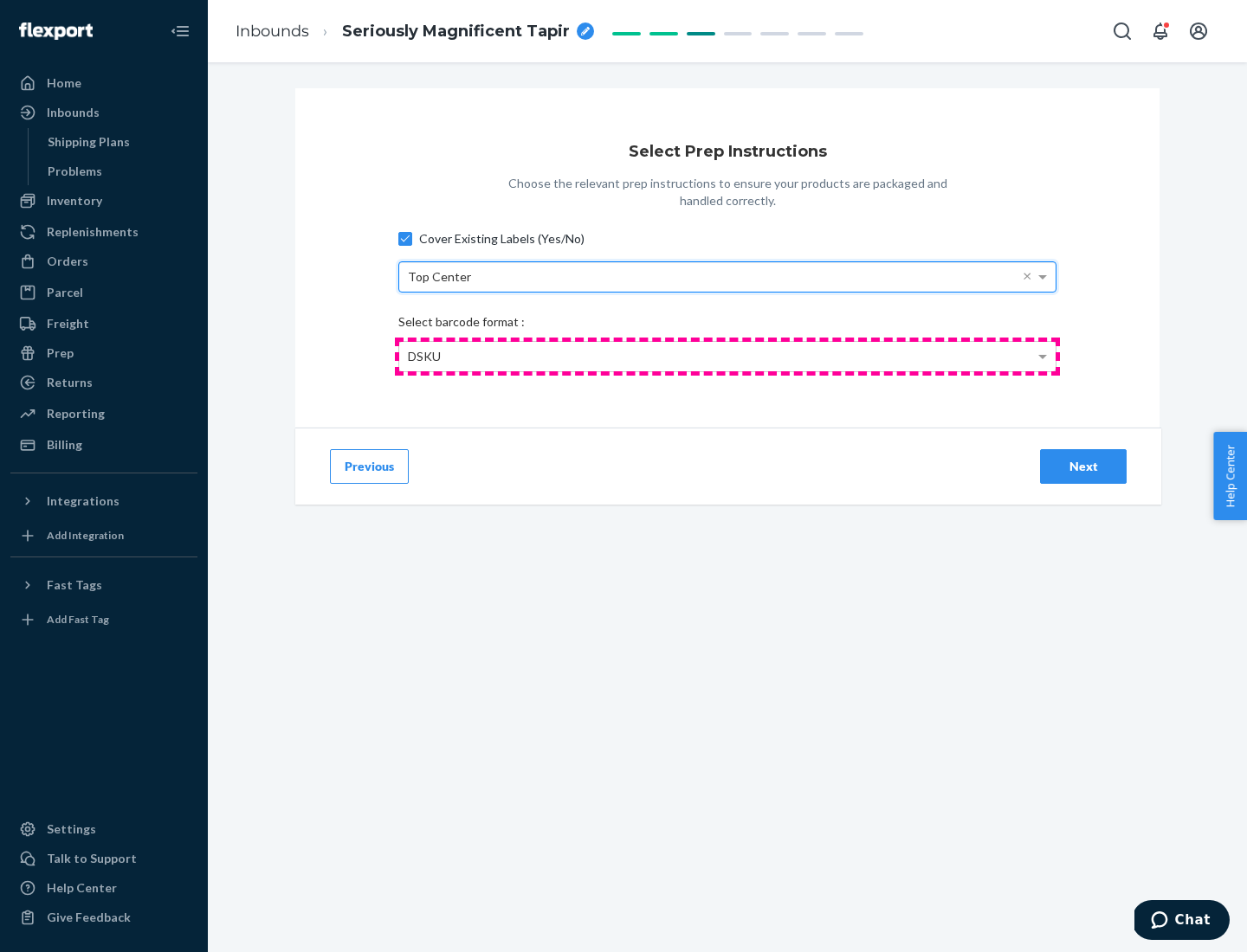
click at [727, 356] on div "DSKU" at bounding box center [726, 356] width 656 height 29
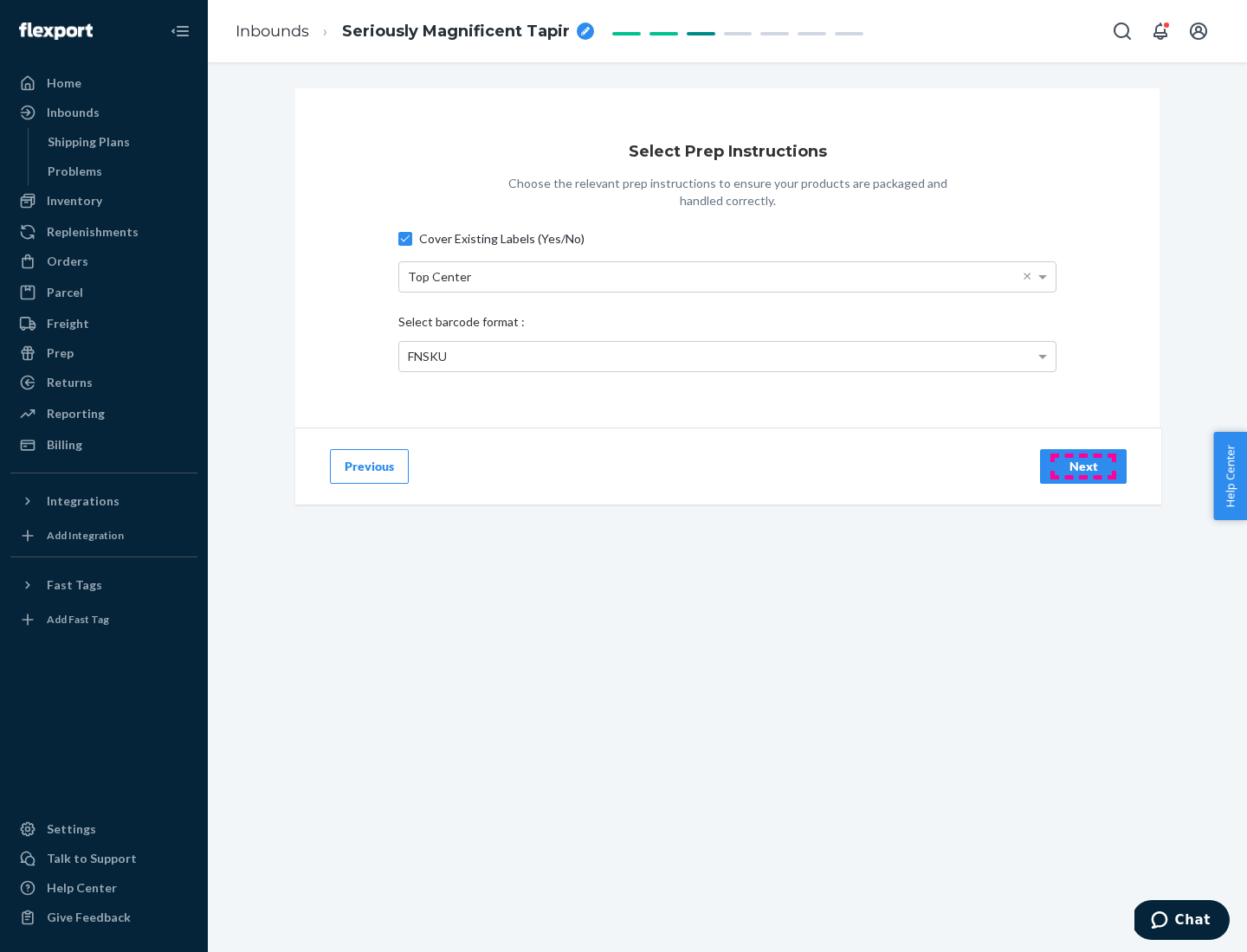
click at [1083, 465] on div "Next" at bounding box center [1083, 466] width 57 height 17
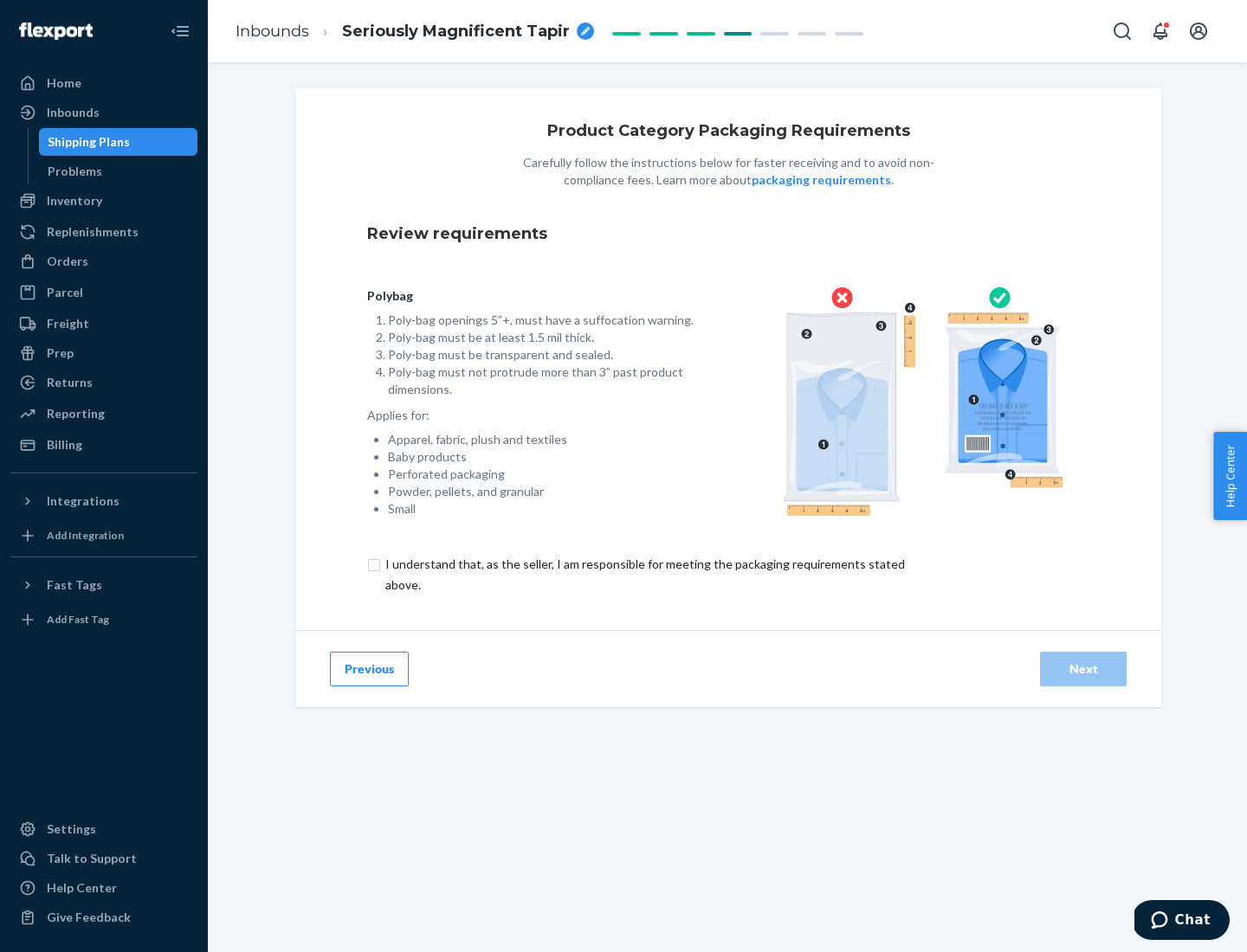
click at [644, 574] on input "checkbox" at bounding box center [654, 575] width 576 height 42
checkbox input "true"
click at [1083, 668] on div "Next" at bounding box center [1083, 668] width 57 height 17
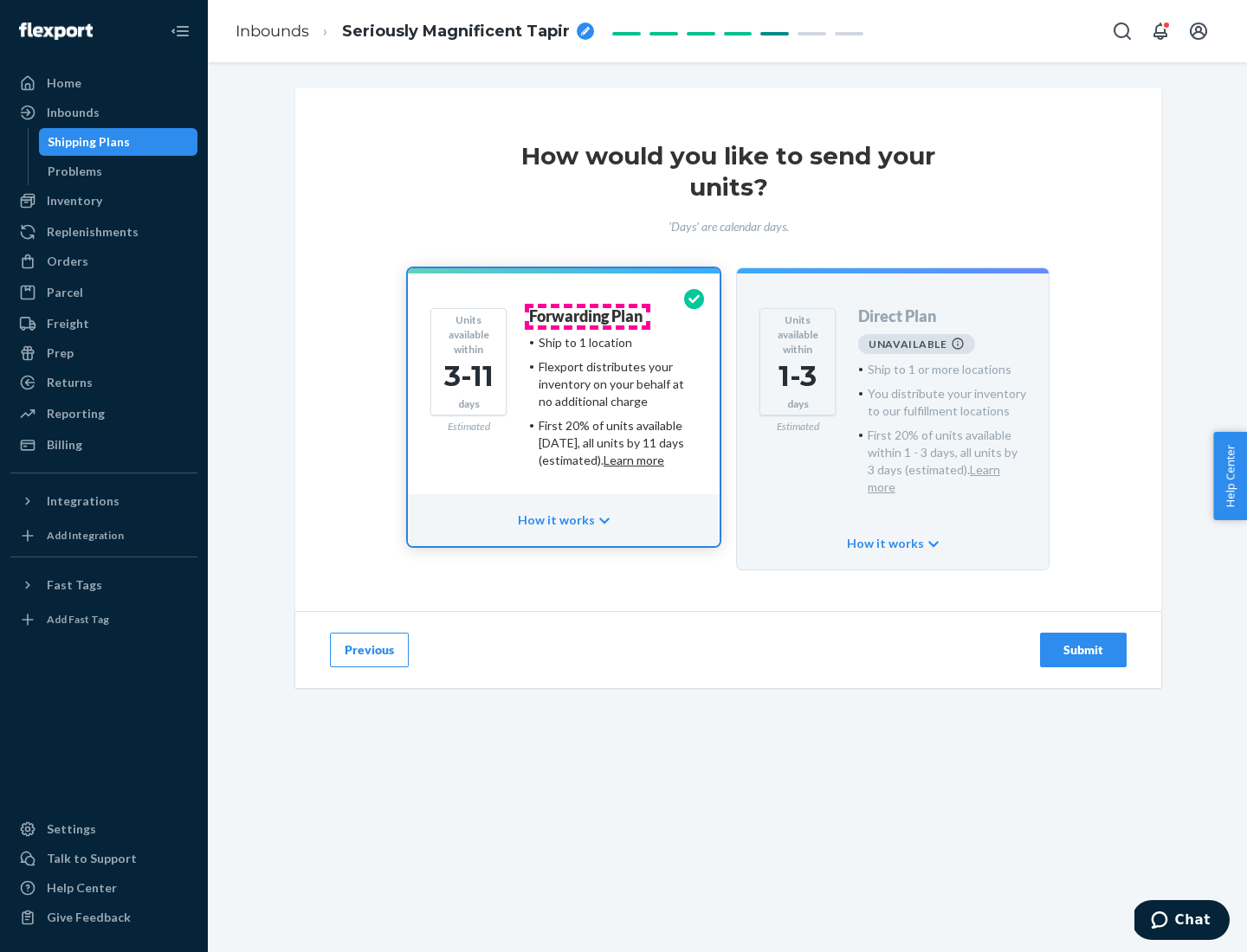
click at [587, 316] on h4 "Forwarding Plan" at bounding box center [585, 316] width 113 height 17
click at [1083, 641] on div "Submit" at bounding box center [1083, 649] width 57 height 17
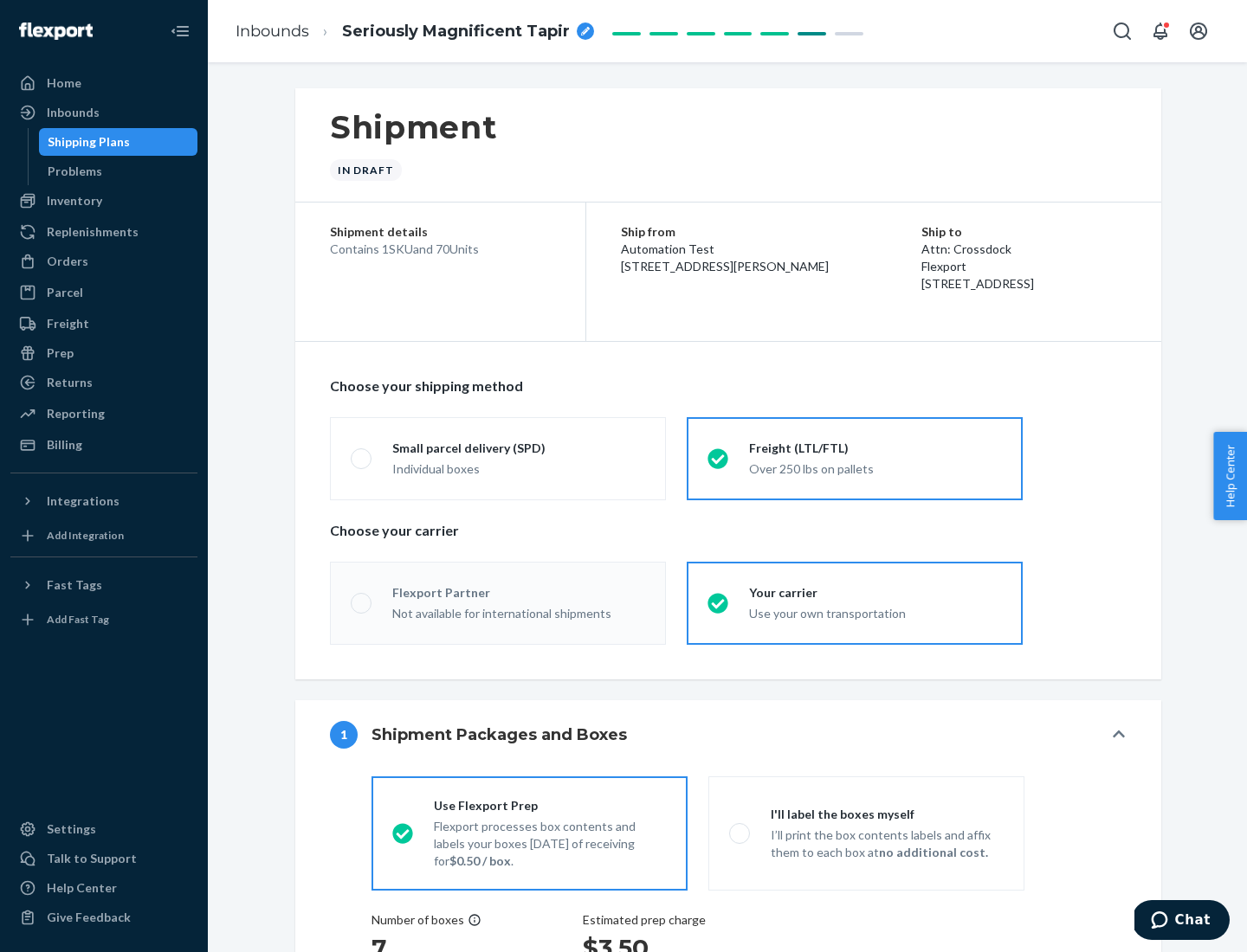
radio input "true"
radio input "false"
radio input "true"
radio input "false"
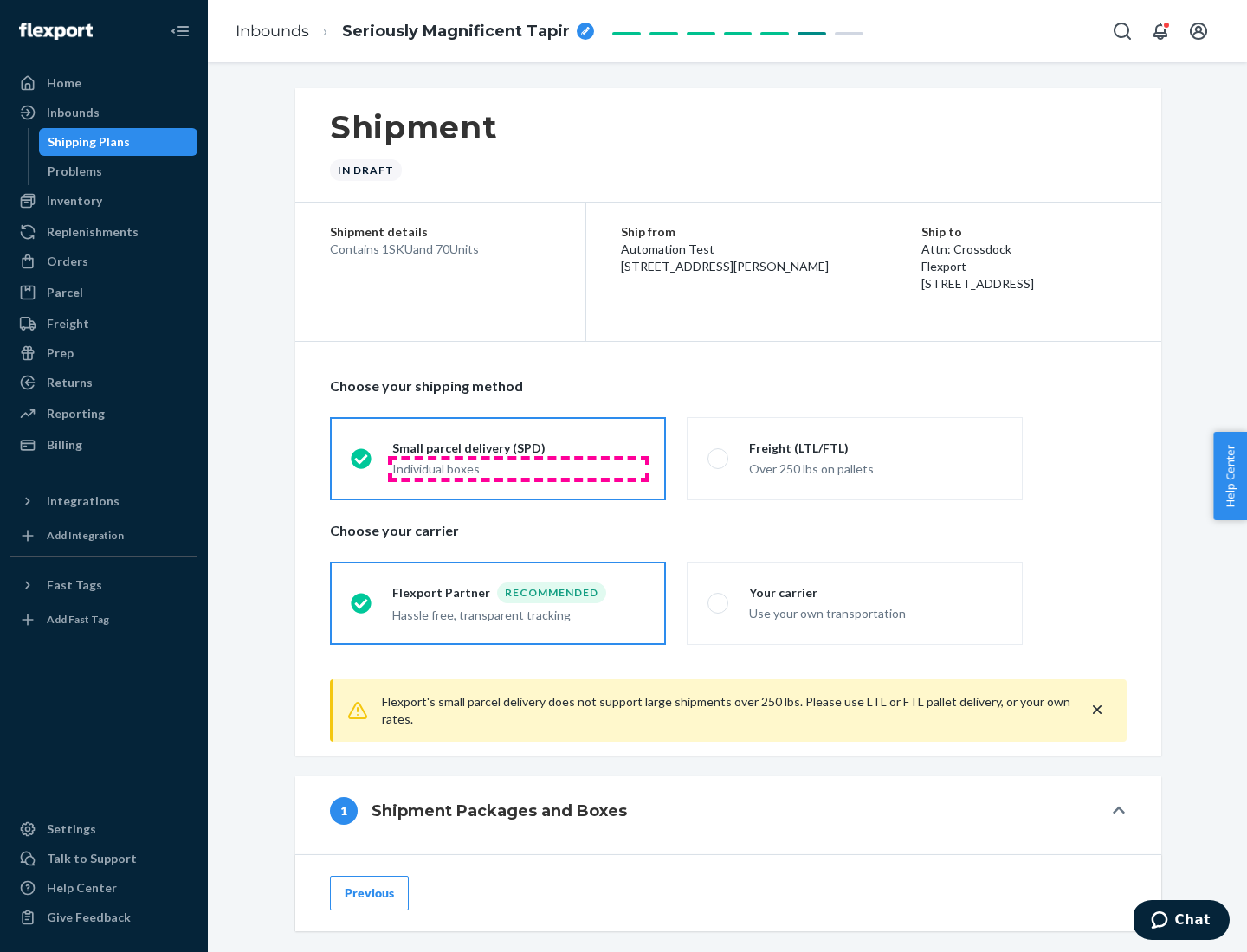
click at [519, 468] on div "Individual boxes" at bounding box center [519, 468] width 253 height 17
click at [362, 464] on input "Small parcel delivery (SPD) Individual boxes" at bounding box center [356, 458] width 12 height 12
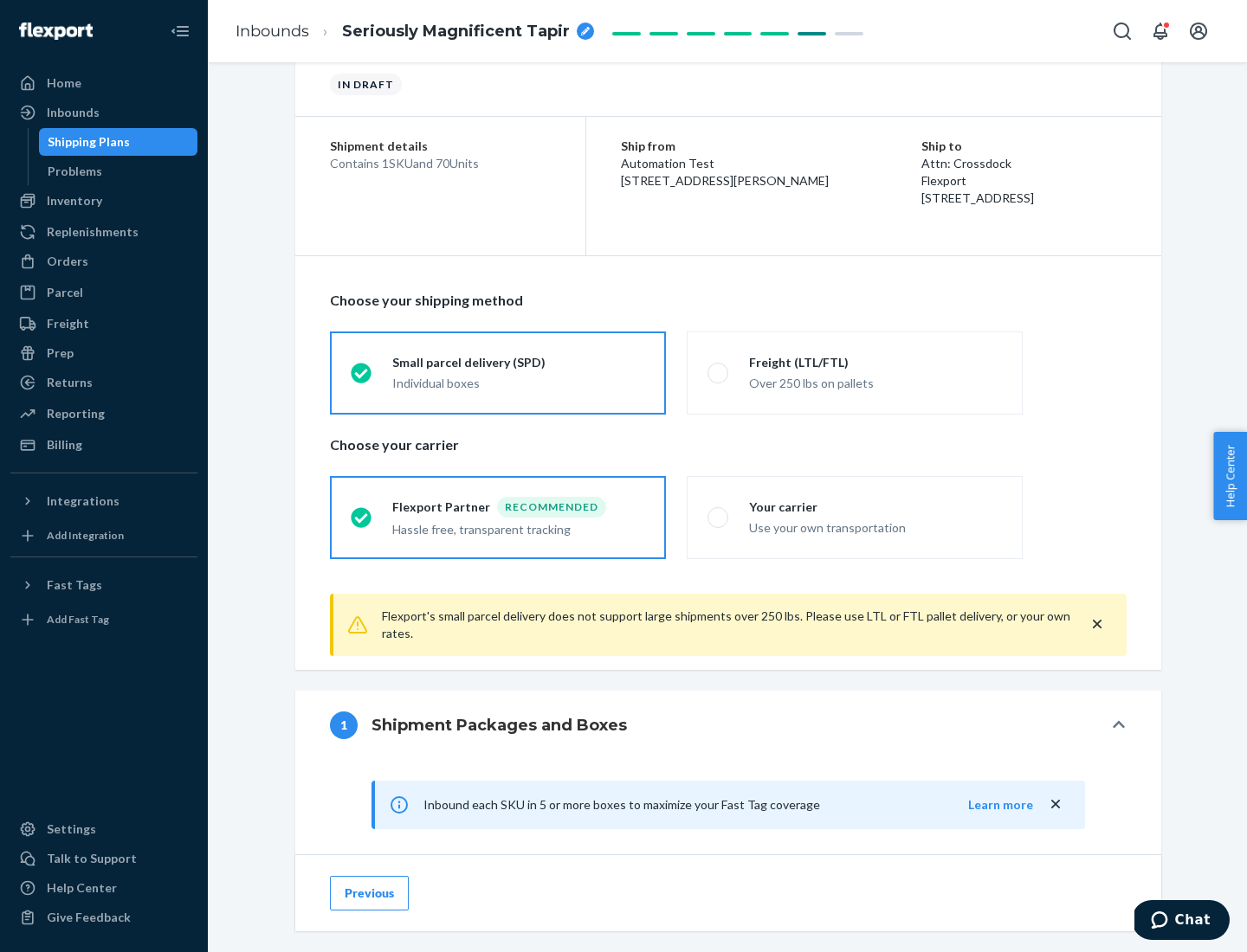
click at [519, 506] on div "Recommended" at bounding box center [551, 506] width 109 height 20
click at [362, 512] on input "Flexport Partner Recommended Hassle free, transparent tracking" at bounding box center [356, 517] width 12 height 12
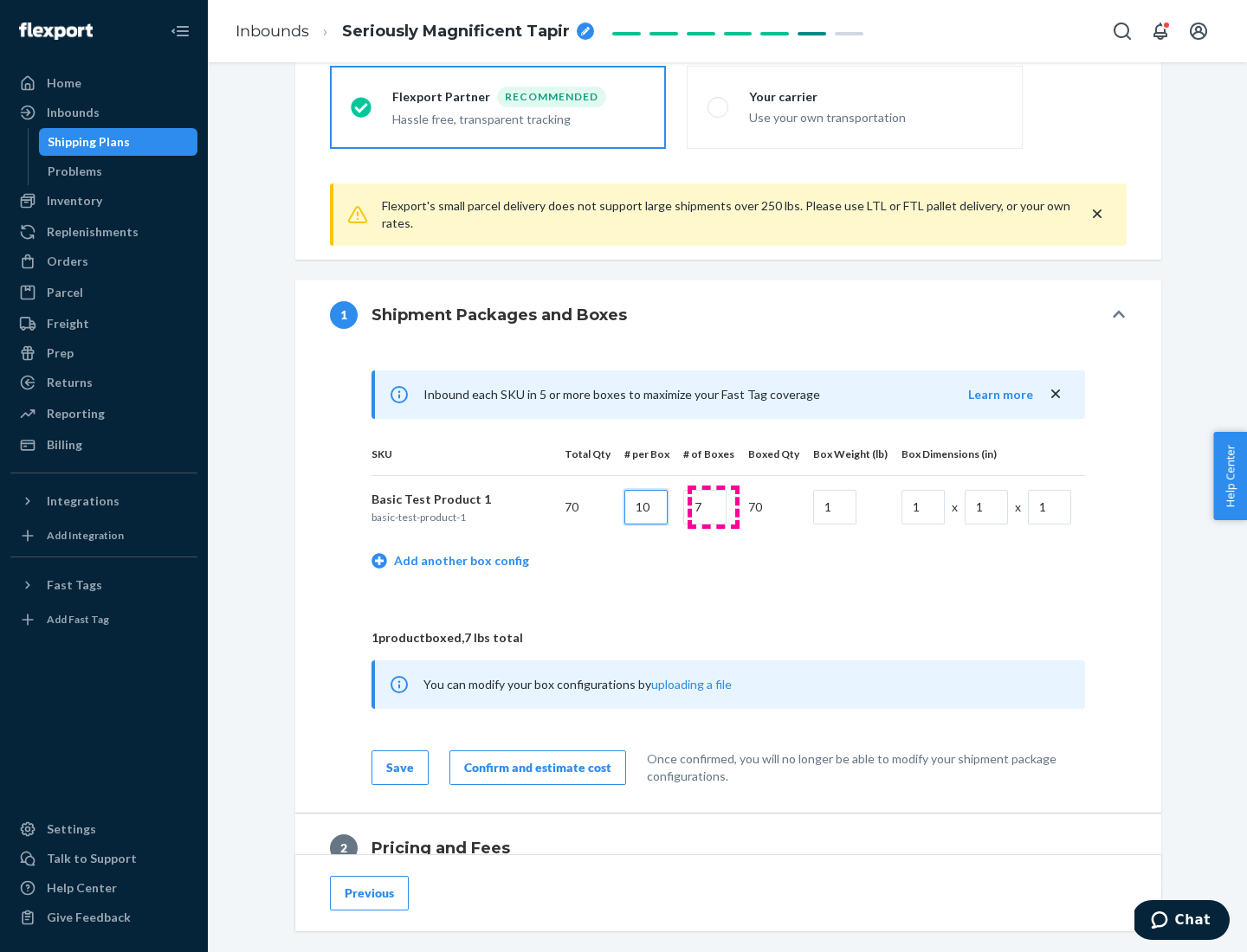
type input "10"
type input "7"
type input "1"
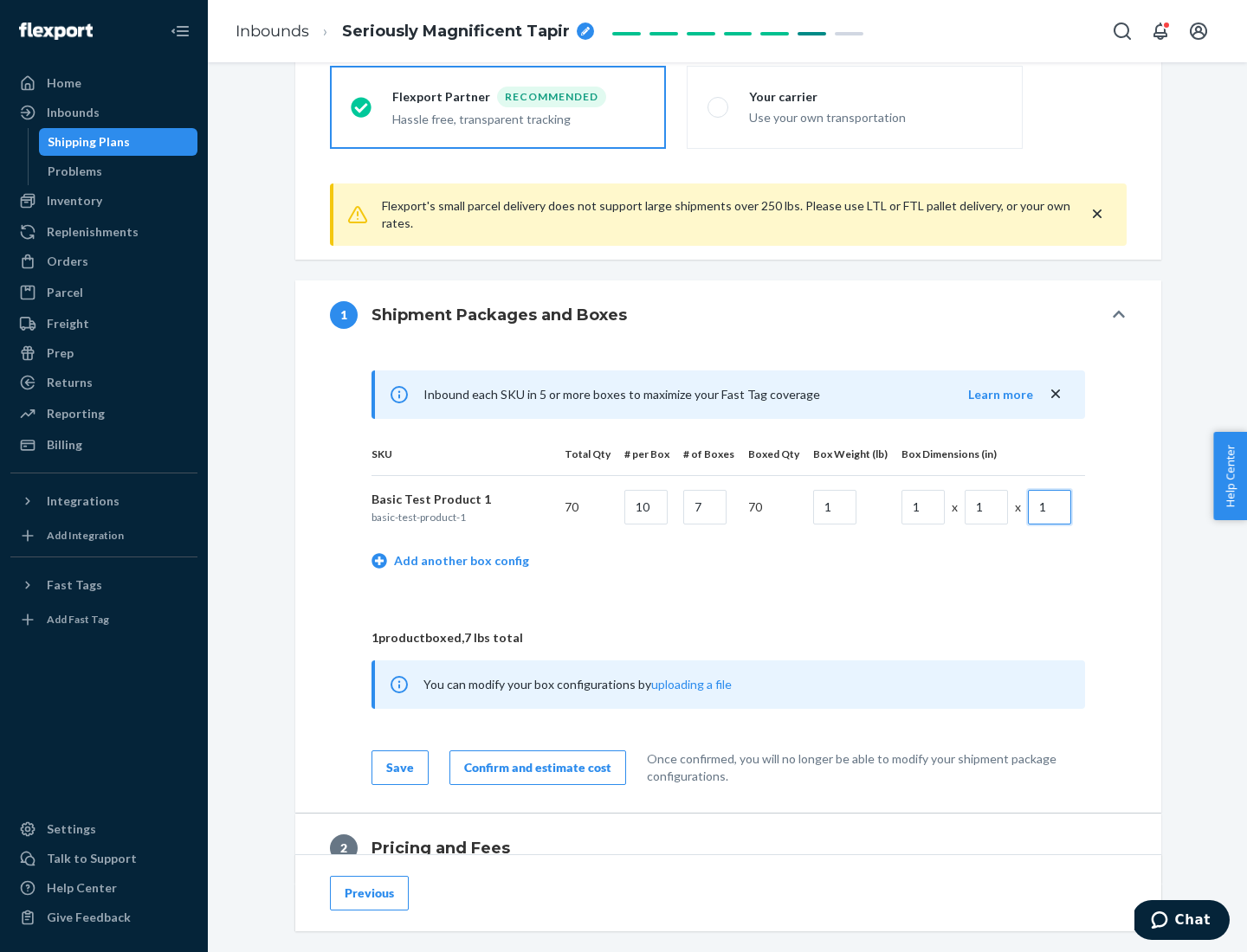
scroll to position [756, 0]
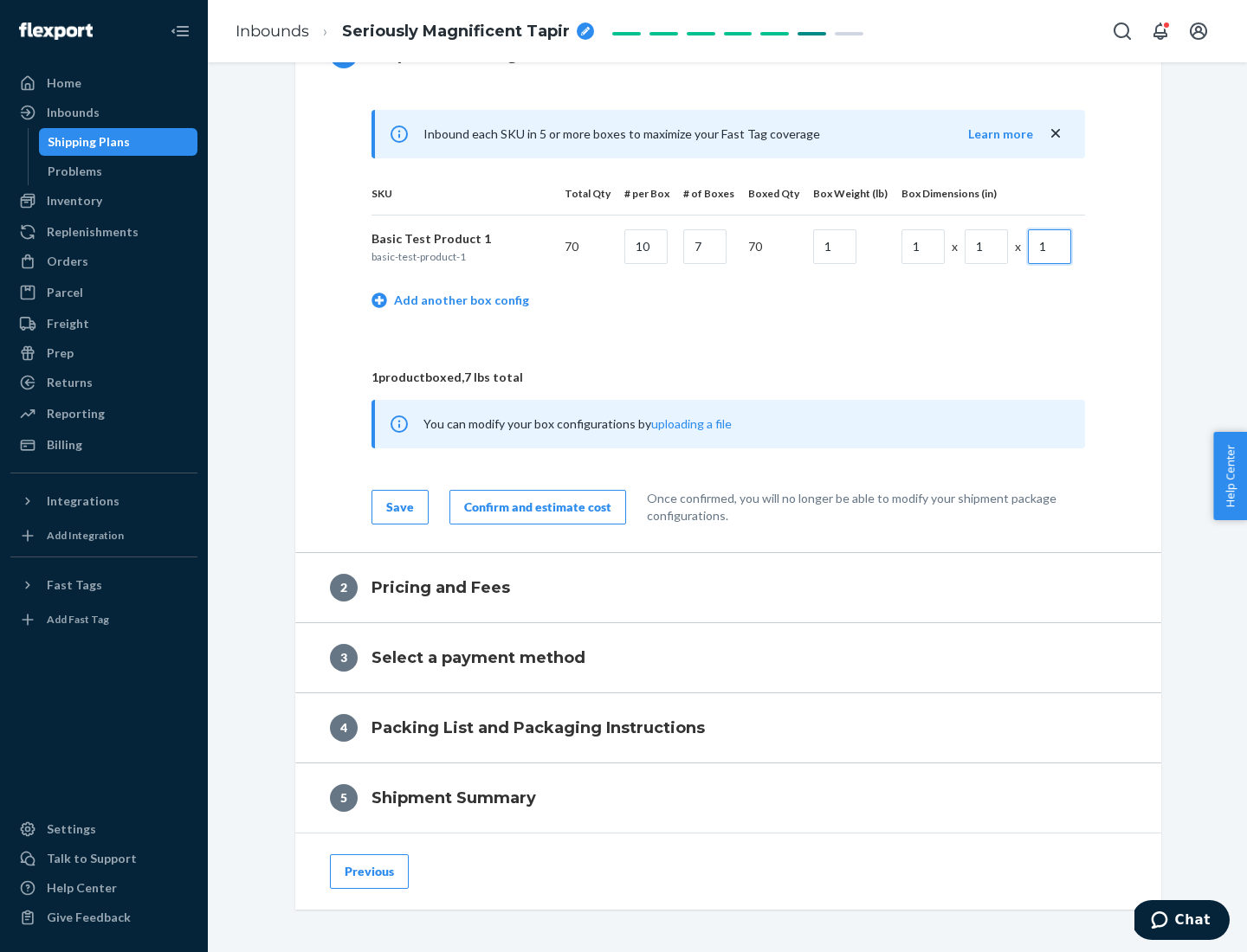
type input "1"
click at [534, 506] on div "Confirm and estimate cost" at bounding box center [537, 506] width 147 height 17
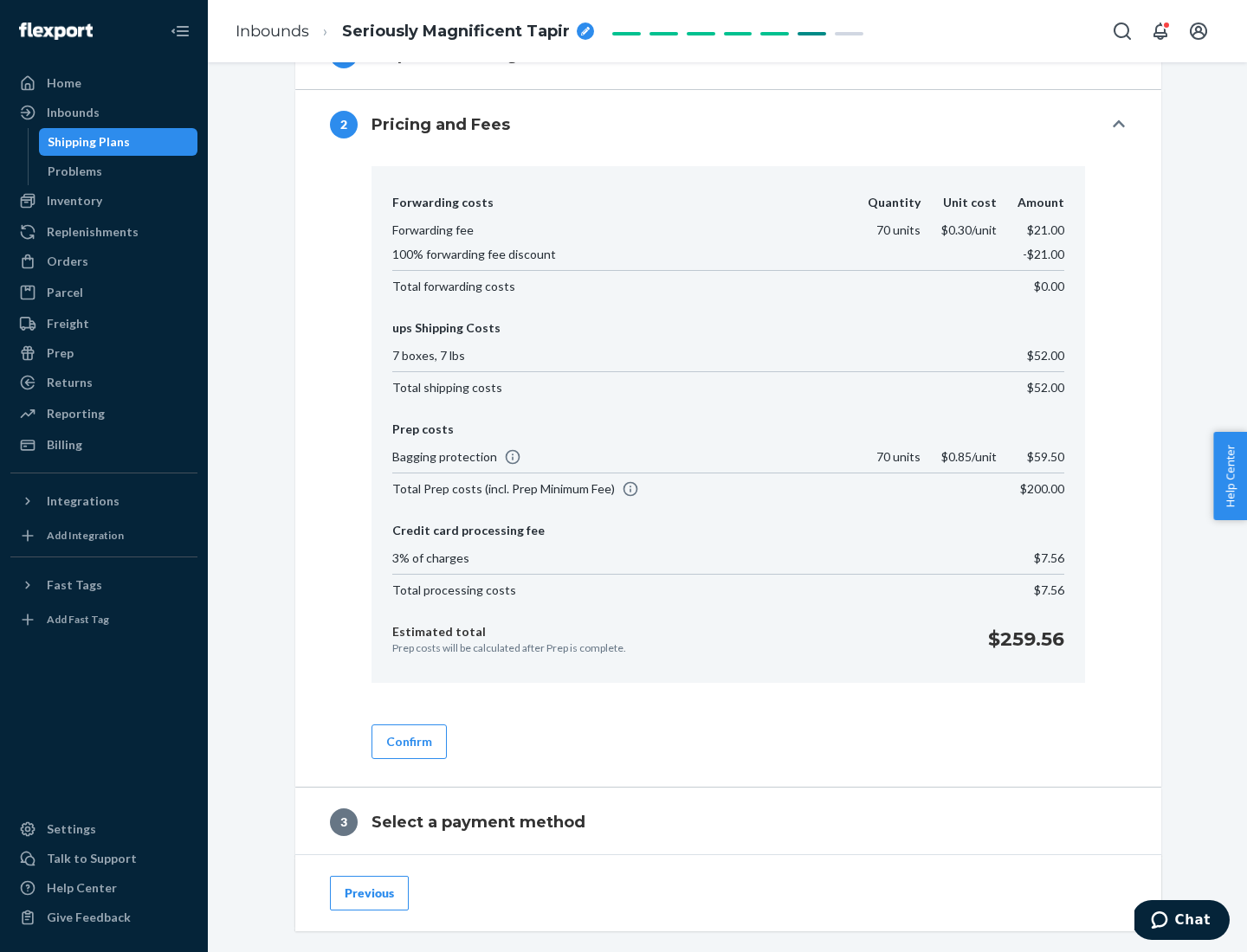
scroll to position [991, 0]
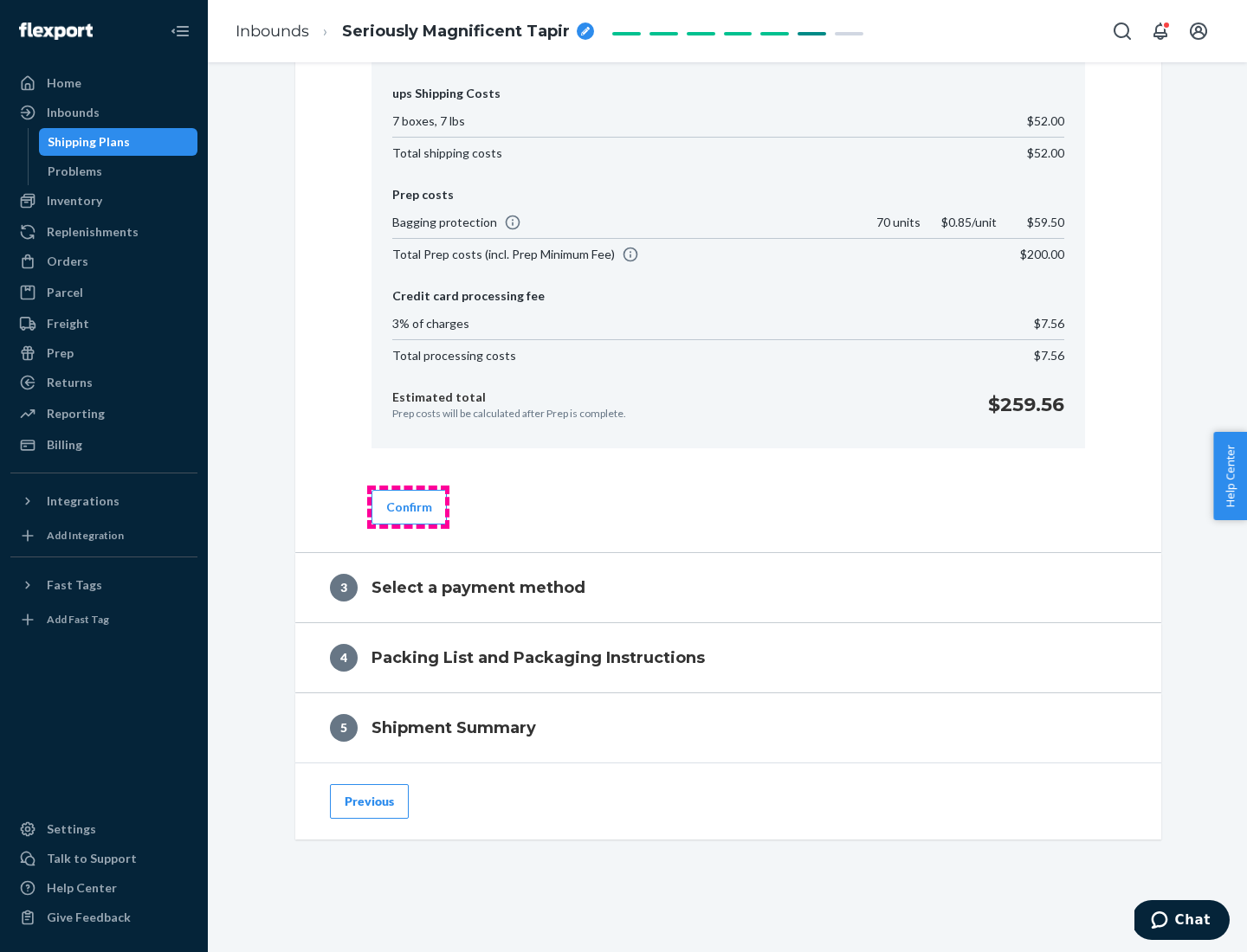
click at [408, 506] on button "Confirm" at bounding box center [409, 507] width 76 height 35
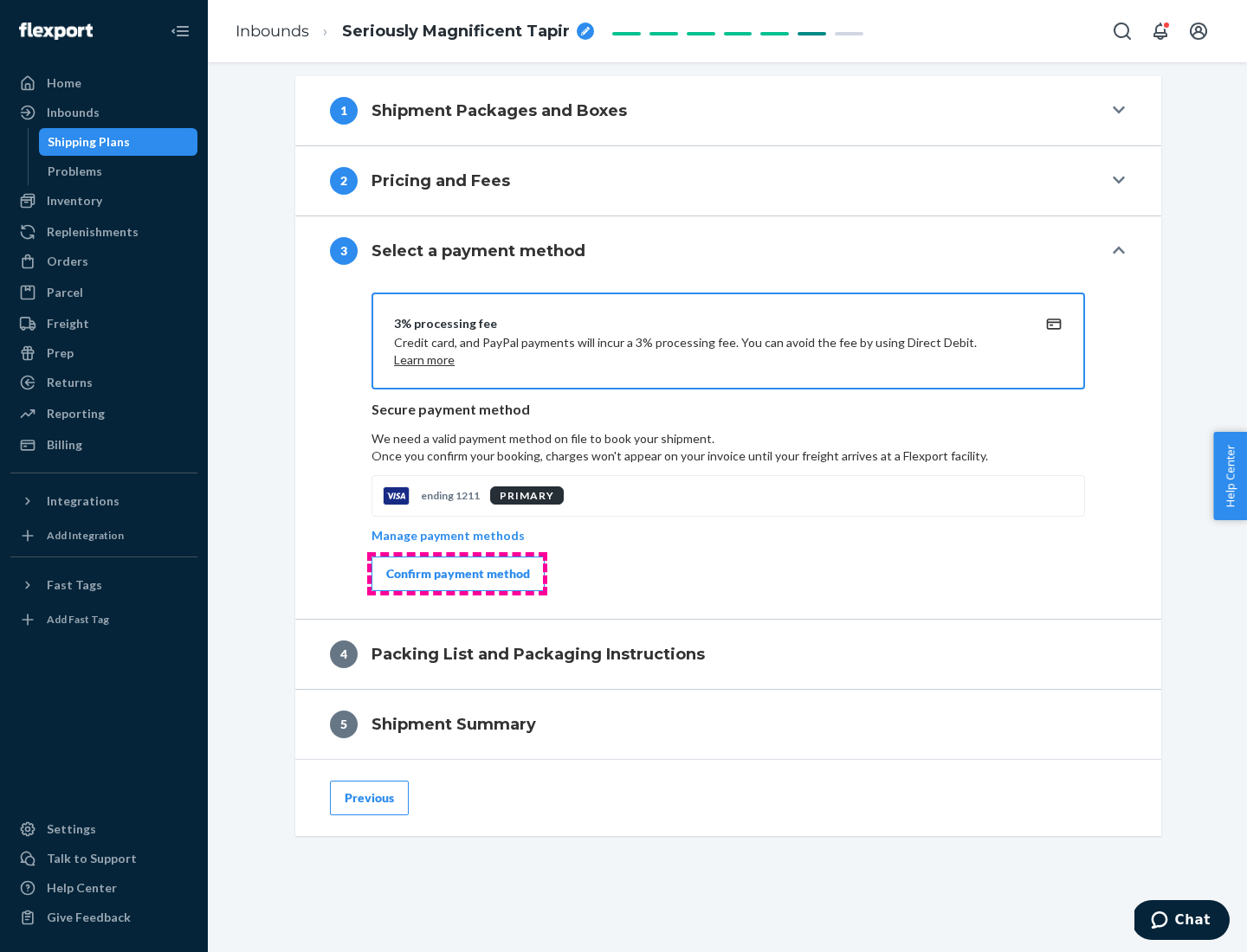
click at [457, 574] on div "Confirm payment method" at bounding box center [458, 573] width 143 height 17
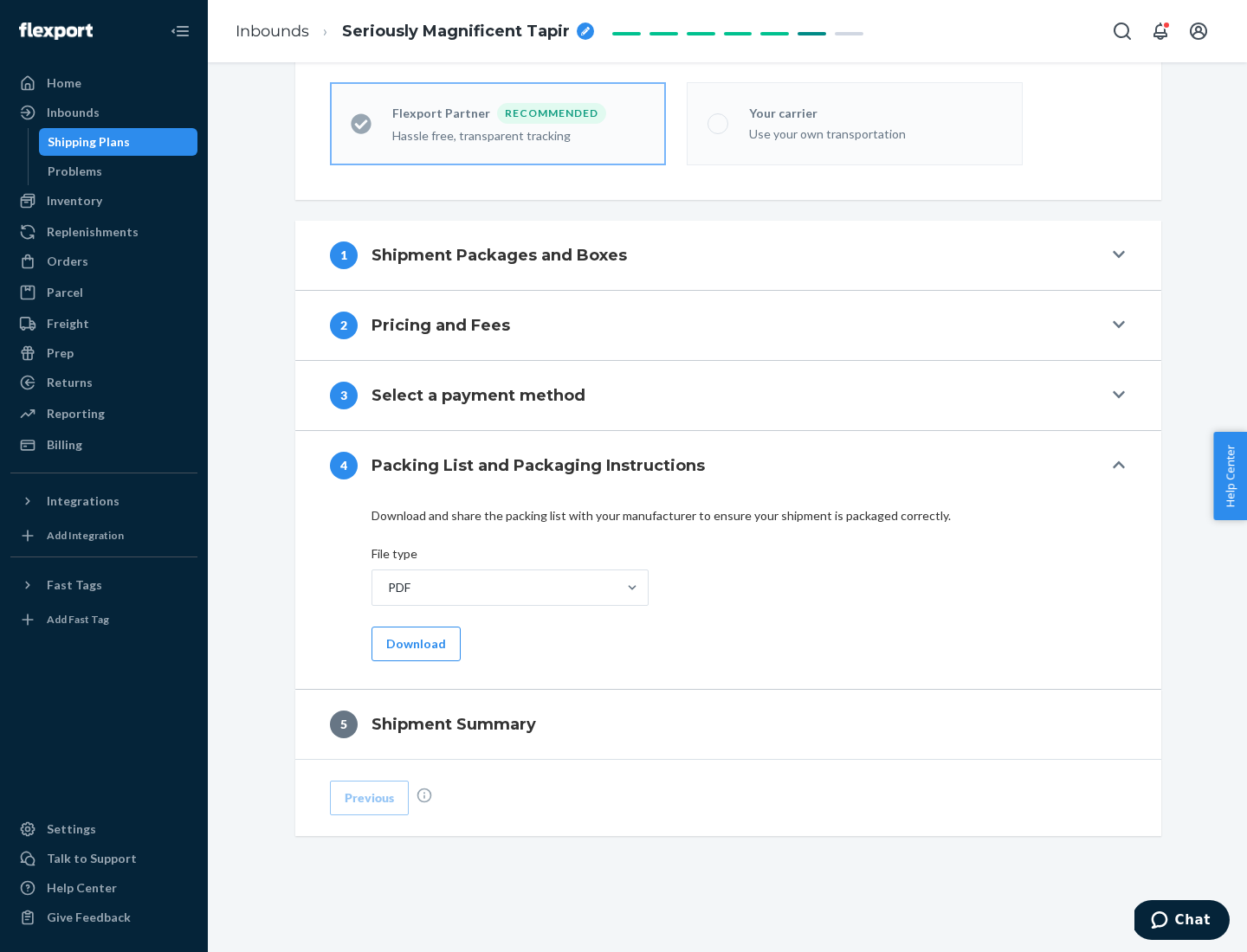
click at [414, 643] on button "Download" at bounding box center [416, 643] width 89 height 35
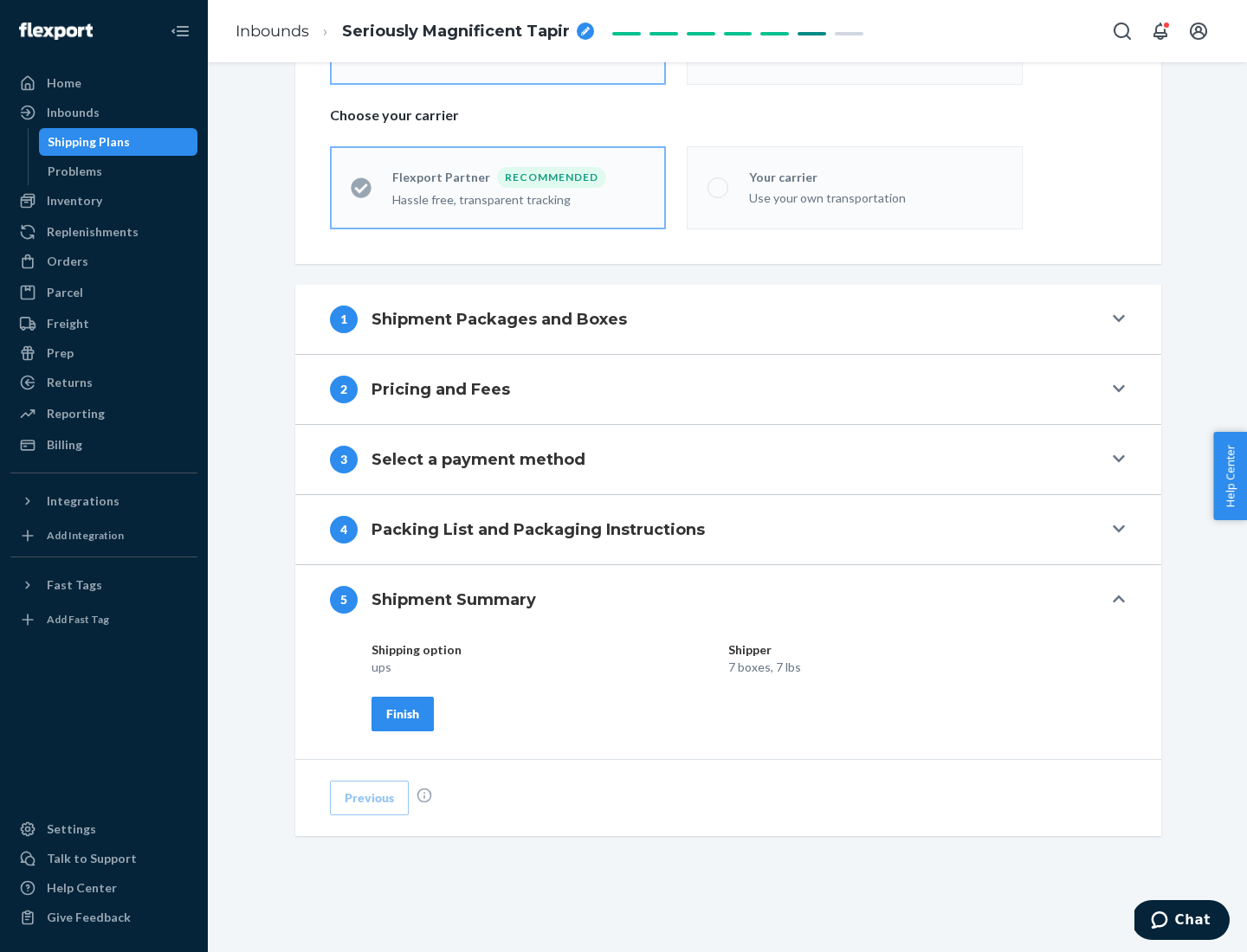
scroll to position [415, 0]
